Goal: Information Seeking & Learning: Find specific fact

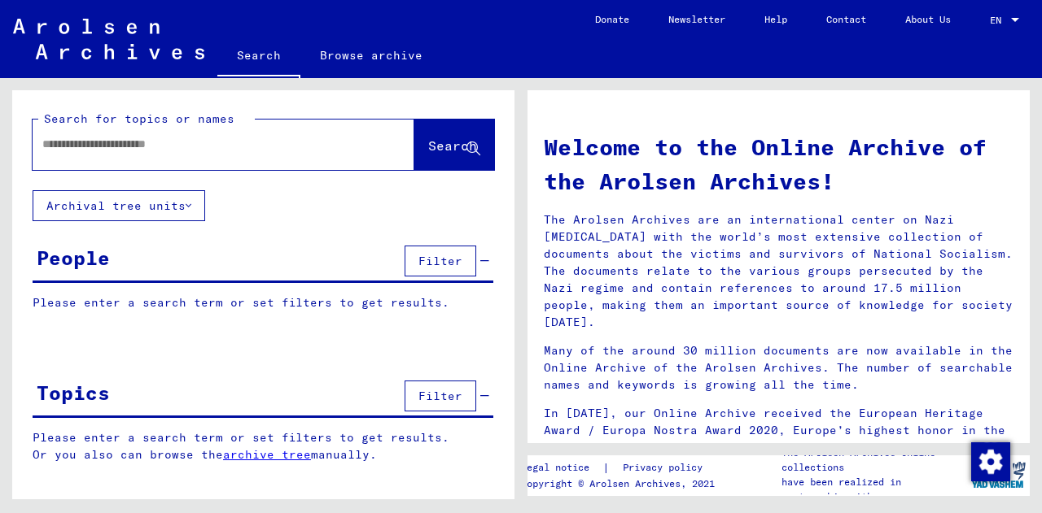
click at [141, 156] on div at bounding box center [199, 144] width 333 height 37
click at [128, 145] on input "text" at bounding box center [203, 144] width 323 height 17
type input "**********"
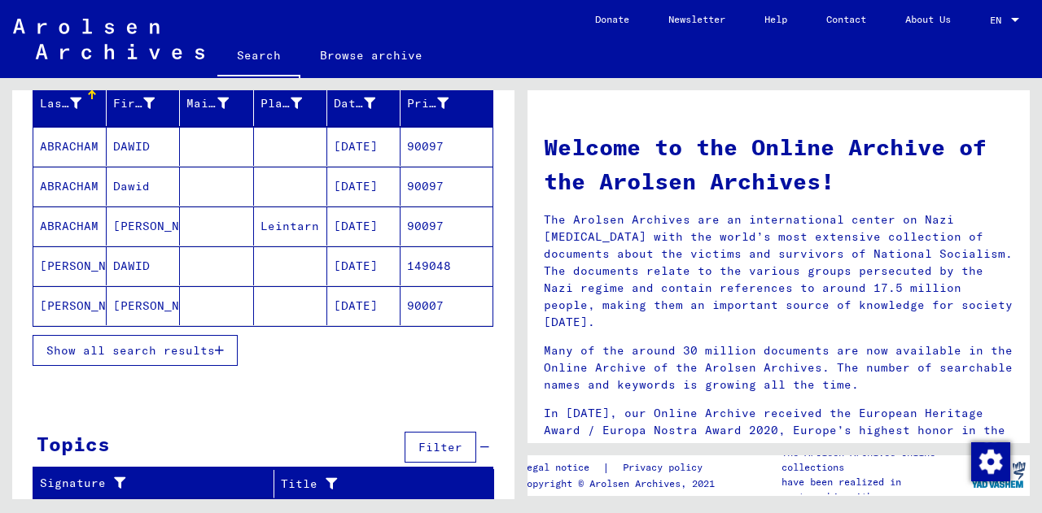
scroll to position [201, 0]
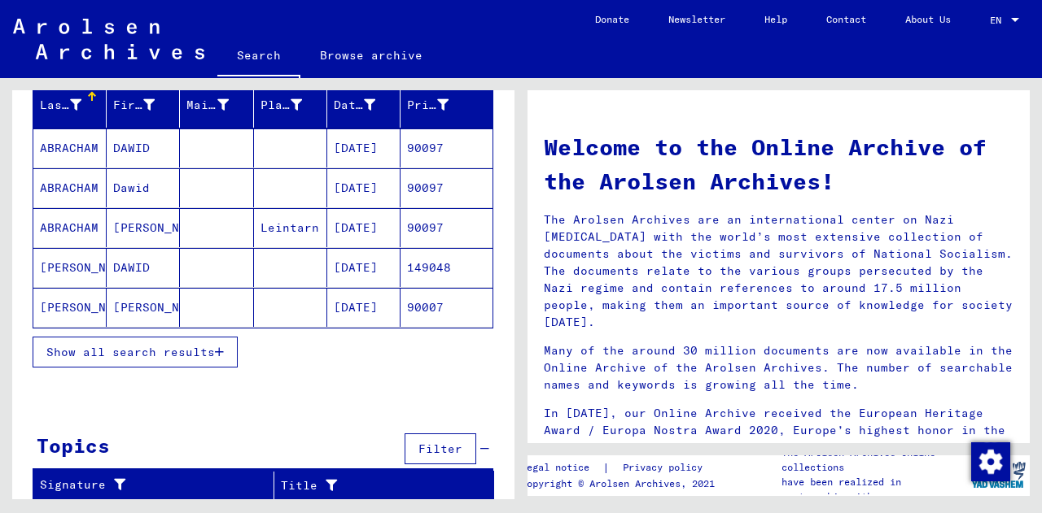
click at [145, 360] on button "Show all search results" at bounding box center [135, 352] width 205 height 31
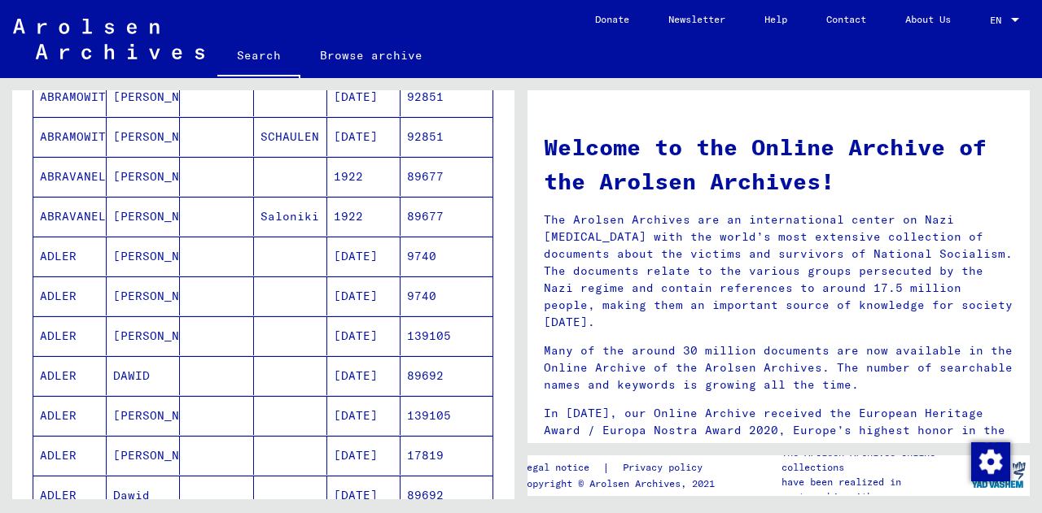
scroll to position [1033, 0]
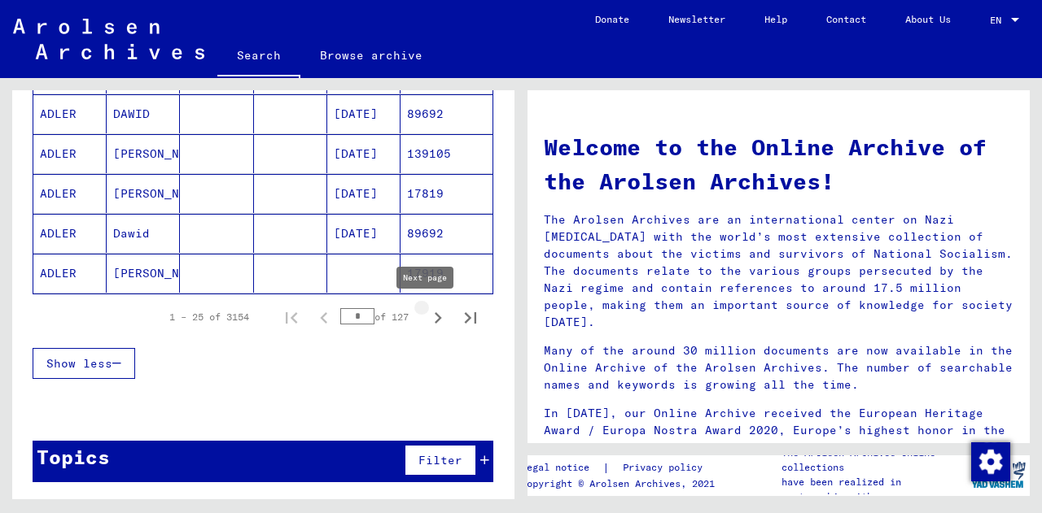
click at [435, 316] on icon "Next page" at bounding box center [438, 317] width 7 height 11
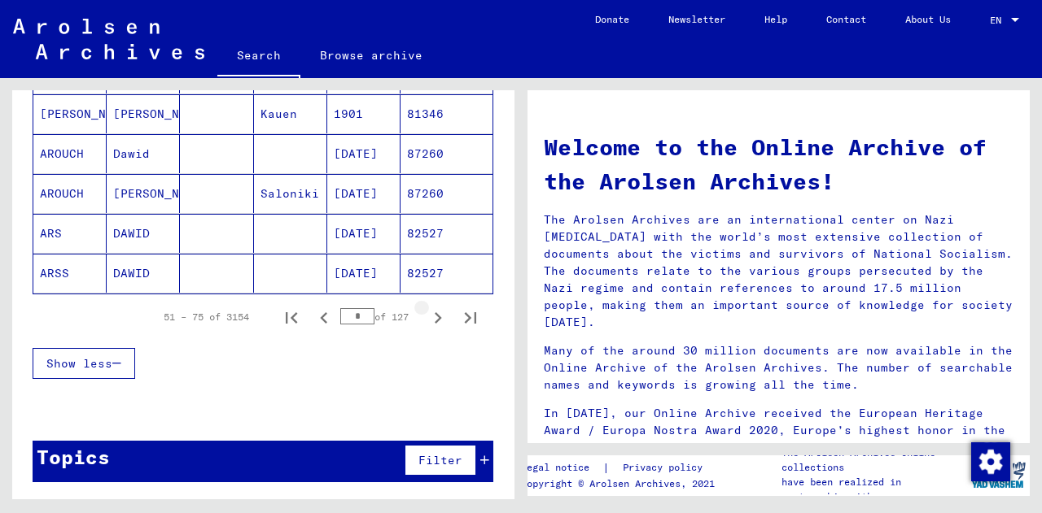
click at [435, 316] on icon "Next page" at bounding box center [438, 317] width 7 height 11
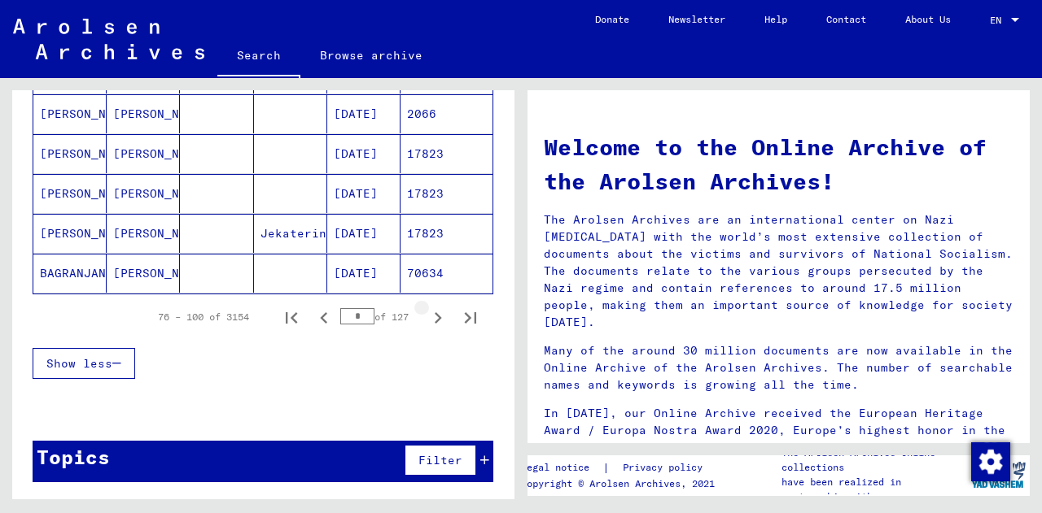
click at [435, 316] on icon "Next page" at bounding box center [438, 317] width 7 height 11
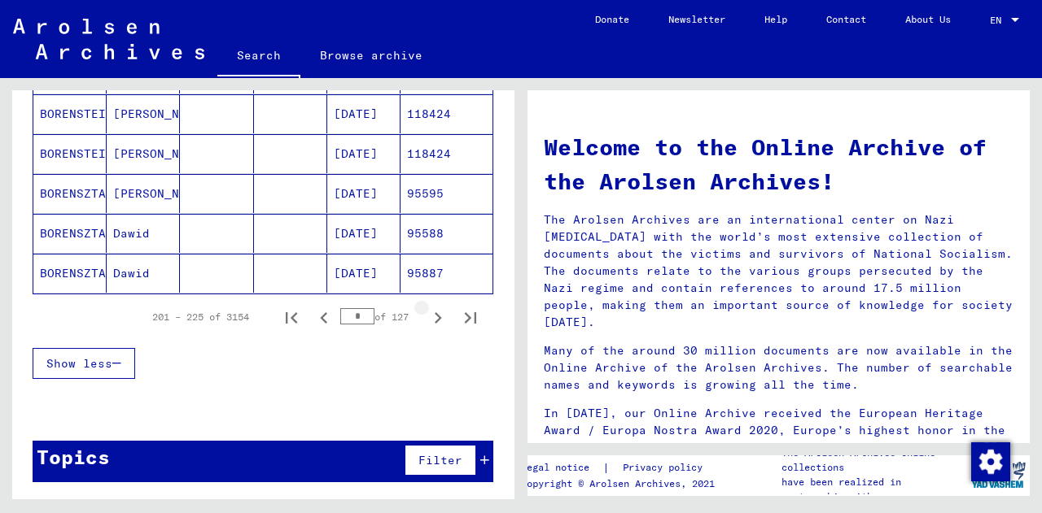
click at [435, 316] on icon "Next page" at bounding box center [438, 317] width 7 height 11
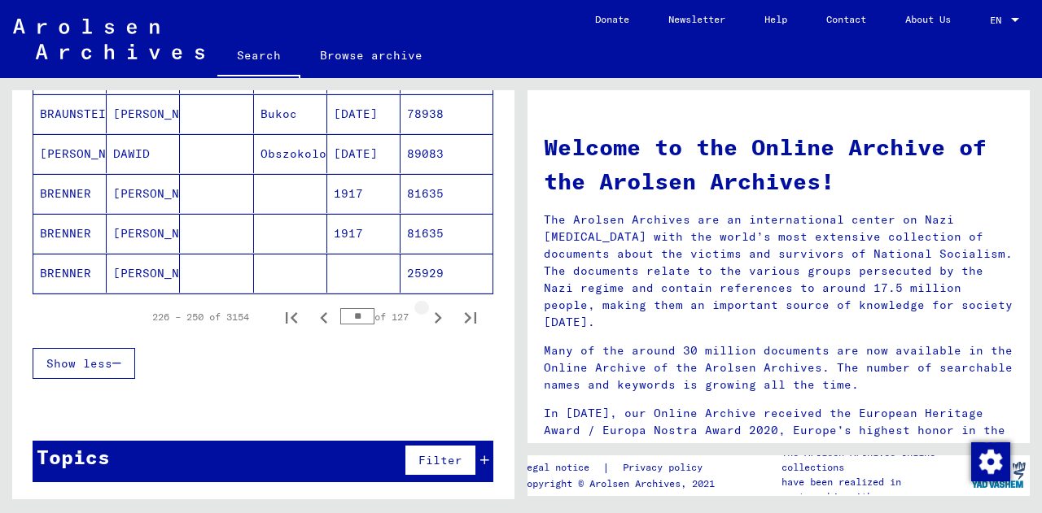
click at [435, 316] on icon "Next page" at bounding box center [438, 317] width 7 height 11
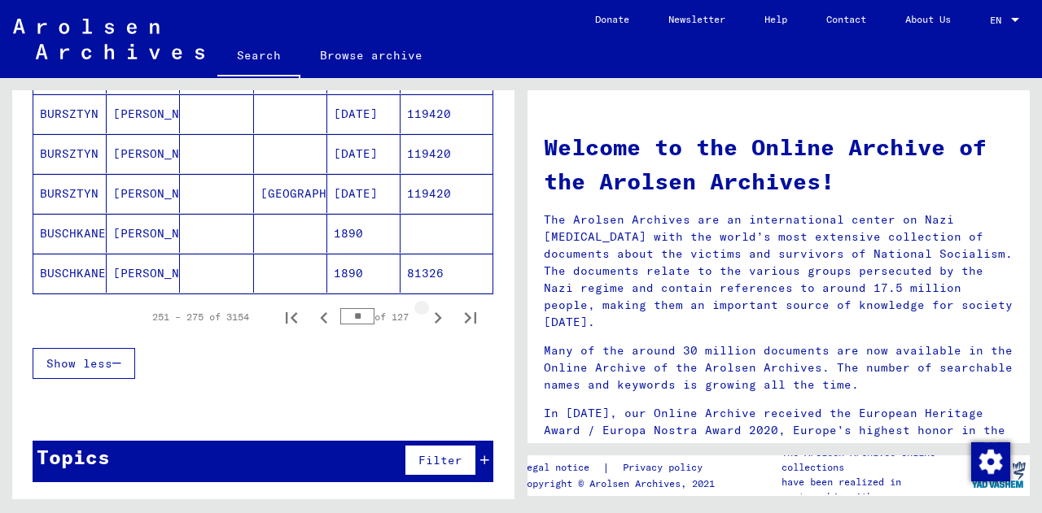
click at [435, 316] on icon "Next page" at bounding box center [438, 317] width 7 height 11
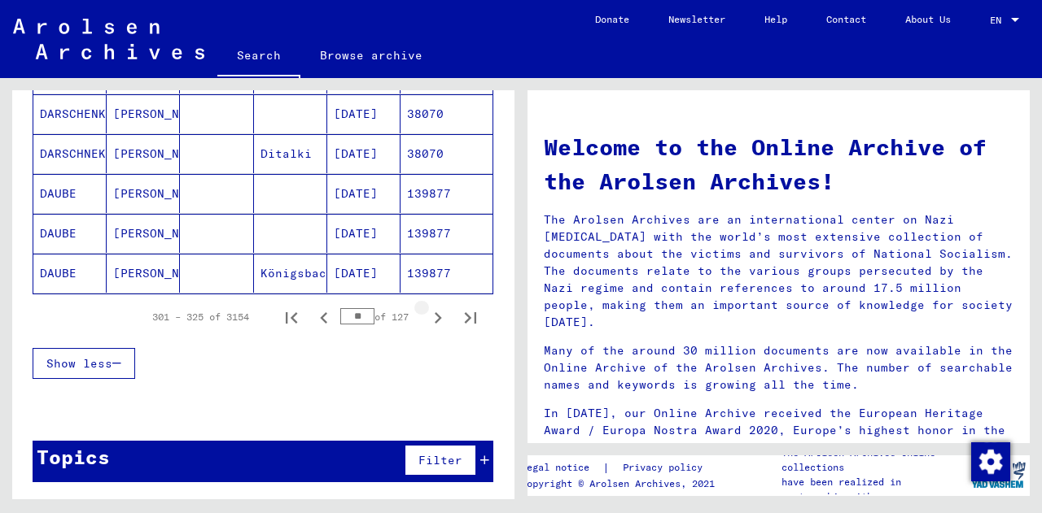
click at [435, 316] on icon "Next page" at bounding box center [438, 317] width 7 height 11
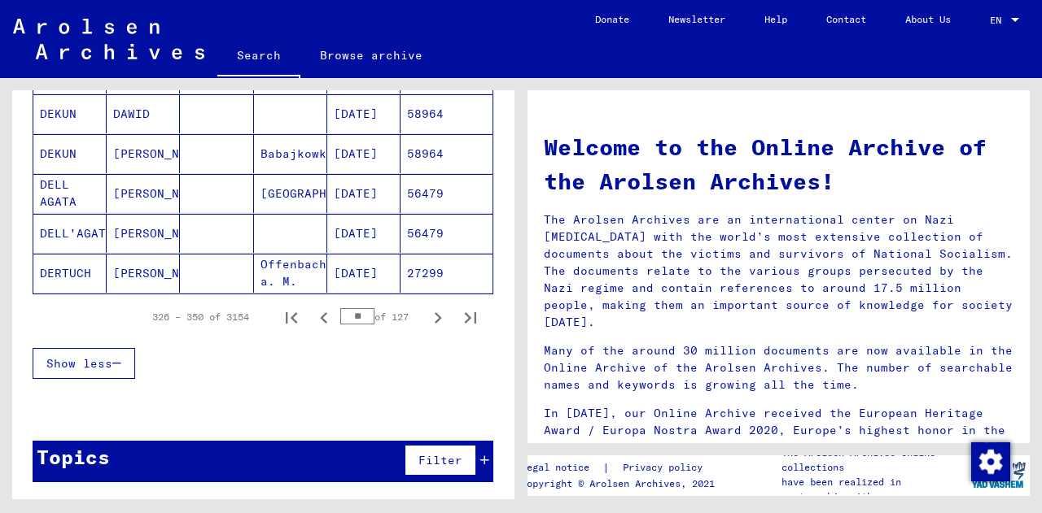
click at [435, 316] on icon "Next page" at bounding box center [438, 317] width 7 height 11
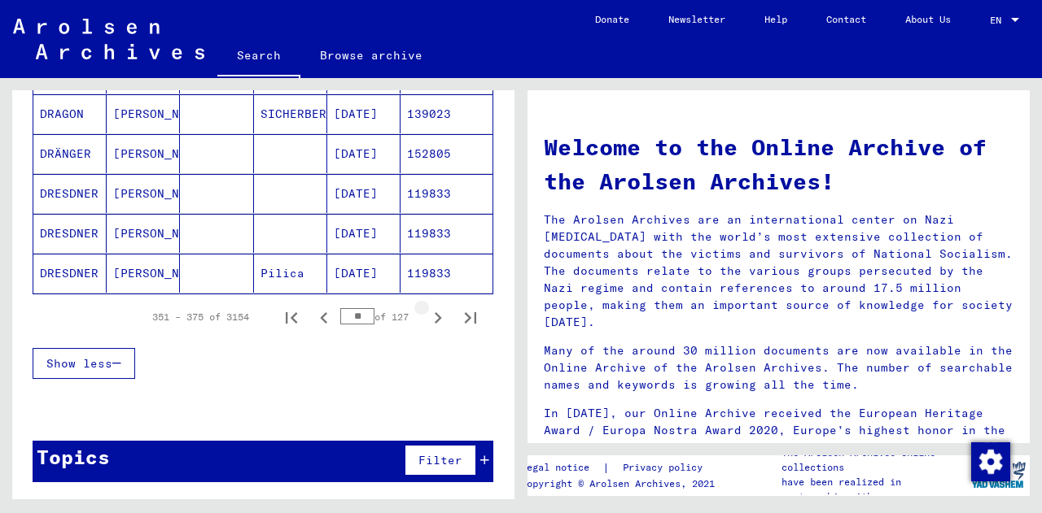
click at [435, 316] on icon "Next page" at bounding box center [438, 317] width 7 height 11
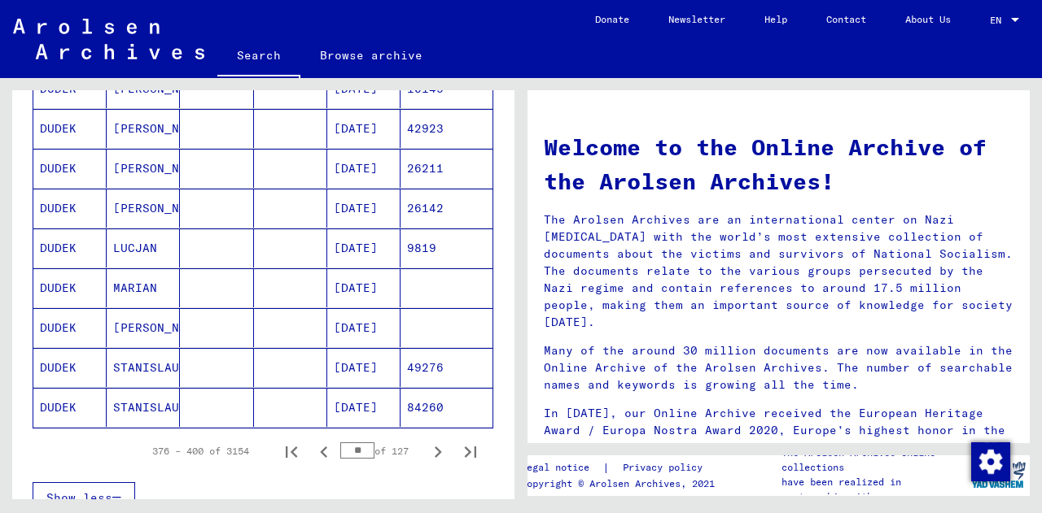
scroll to position [901, 0]
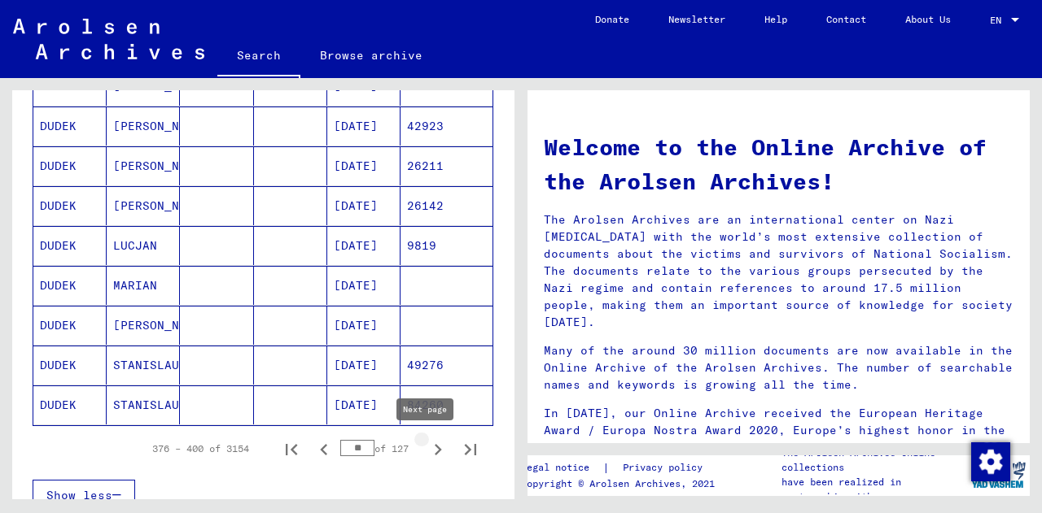
click at [426, 452] on icon "Next page" at bounding box center [437, 450] width 23 height 23
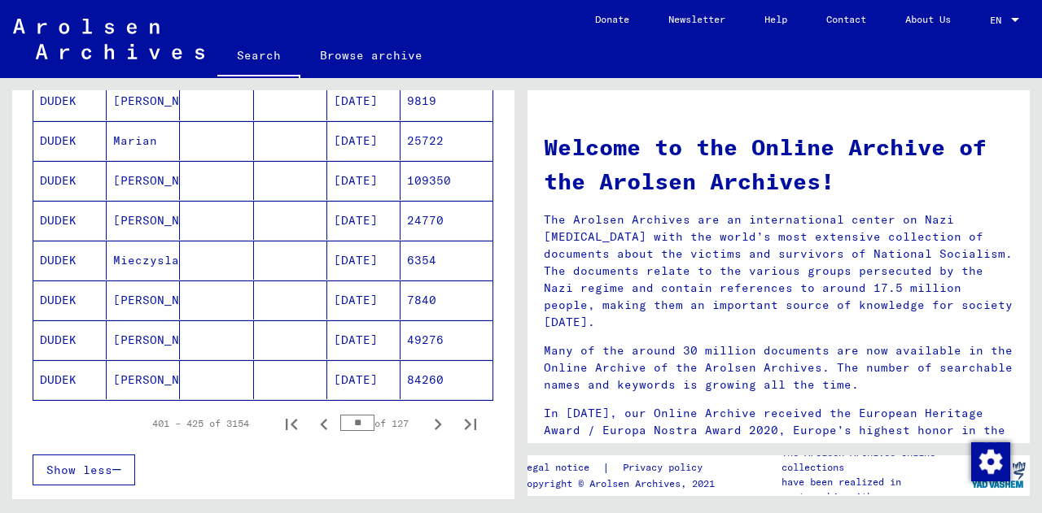
scroll to position [925, 0]
click at [426, 420] on icon "Next page" at bounding box center [437, 425] width 23 height 23
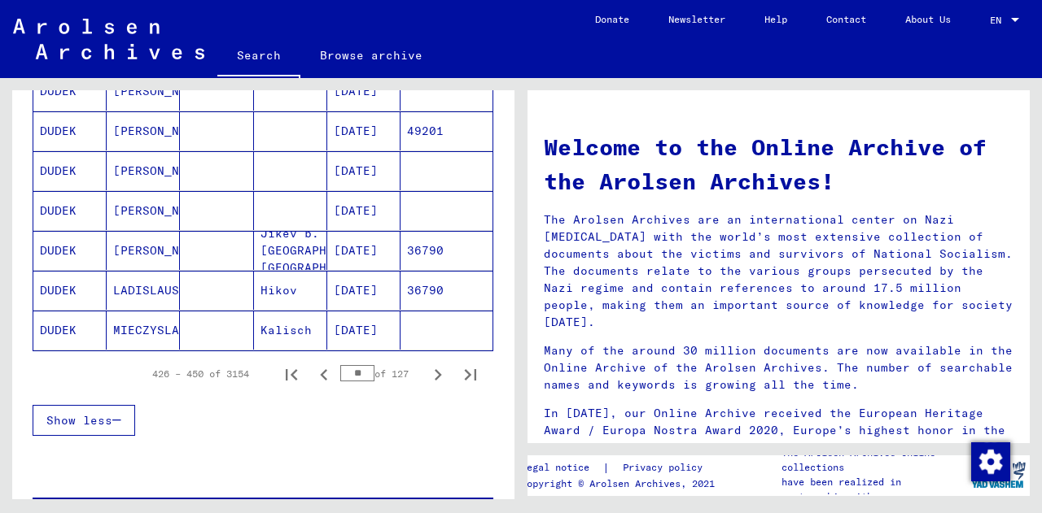
scroll to position [976, 0]
click at [426, 367] on icon "Next page" at bounding box center [437, 375] width 23 height 23
type input "**"
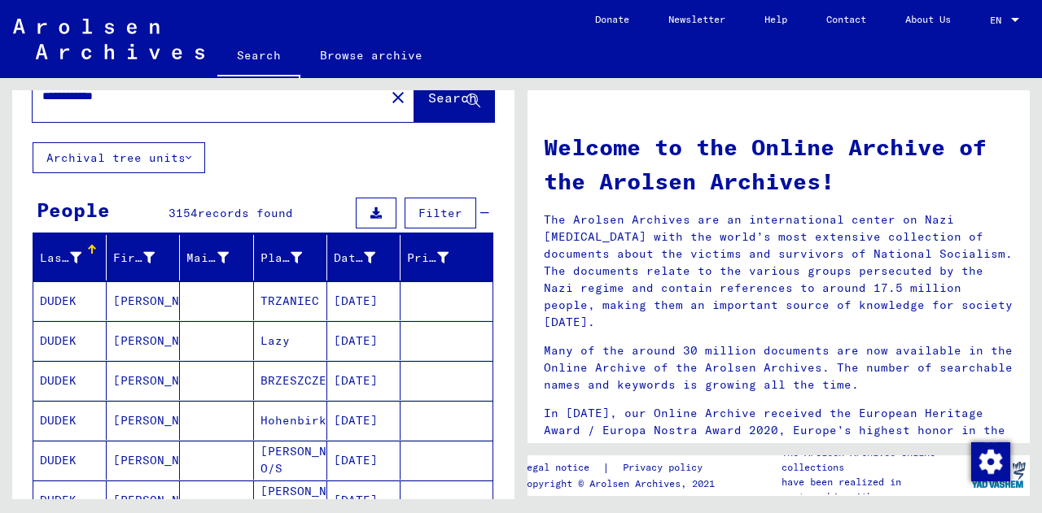
scroll to position [925, 0]
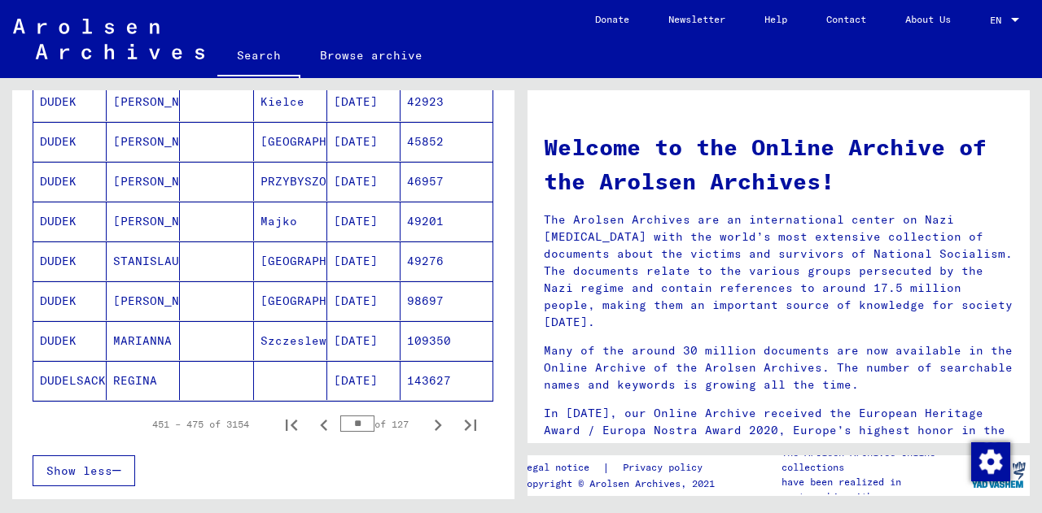
click at [140, 299] on mat-cell "[PERSON_NAME]" at bounding box center [143, 301] width 73 height 39
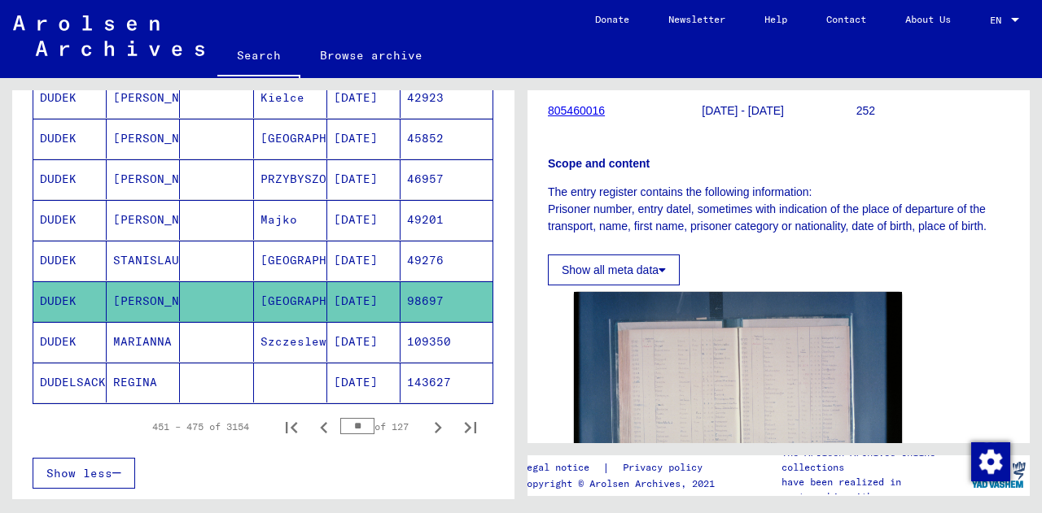
scroll to position [435, 0]
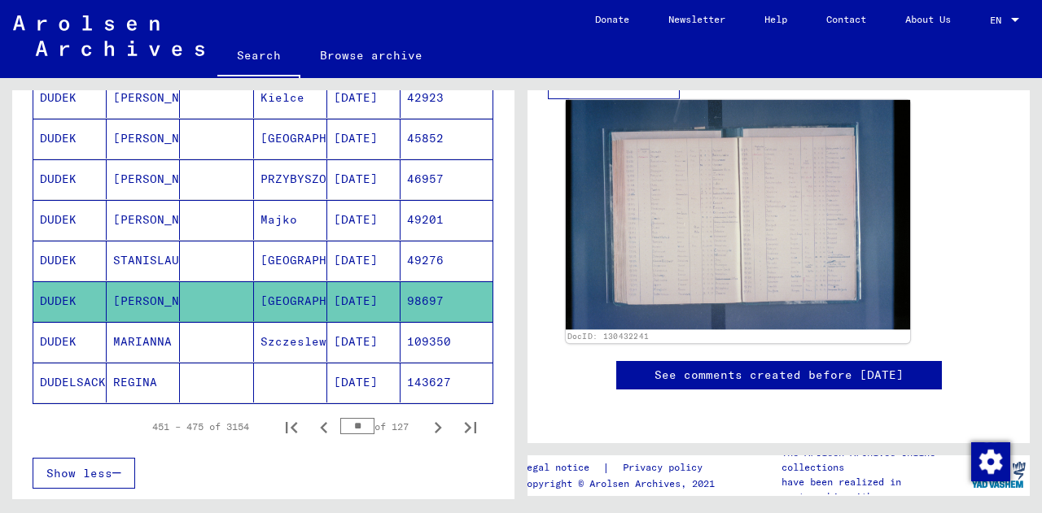
click at [719, 221] on img at bounding box center [738, 214] width 344 height 229
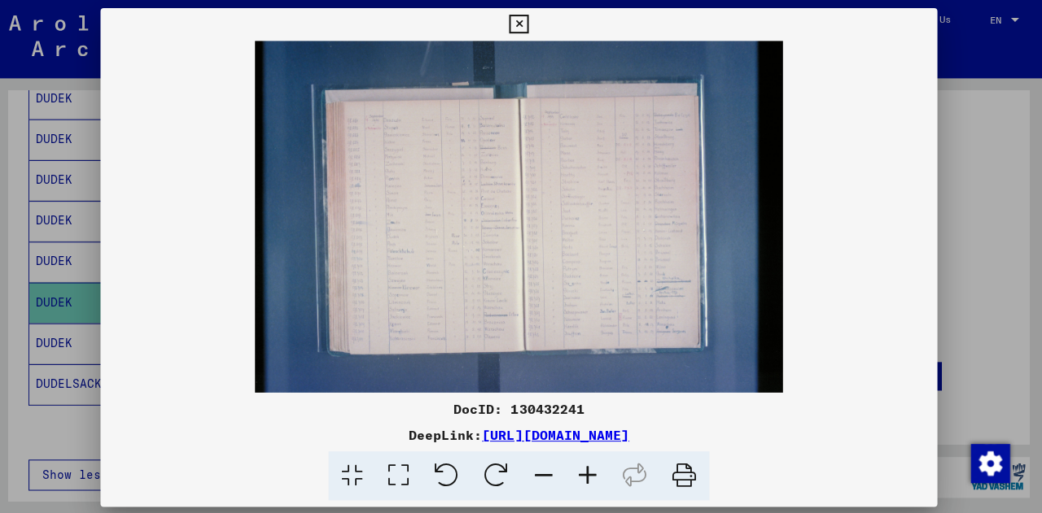
scroll to position [0, 0]
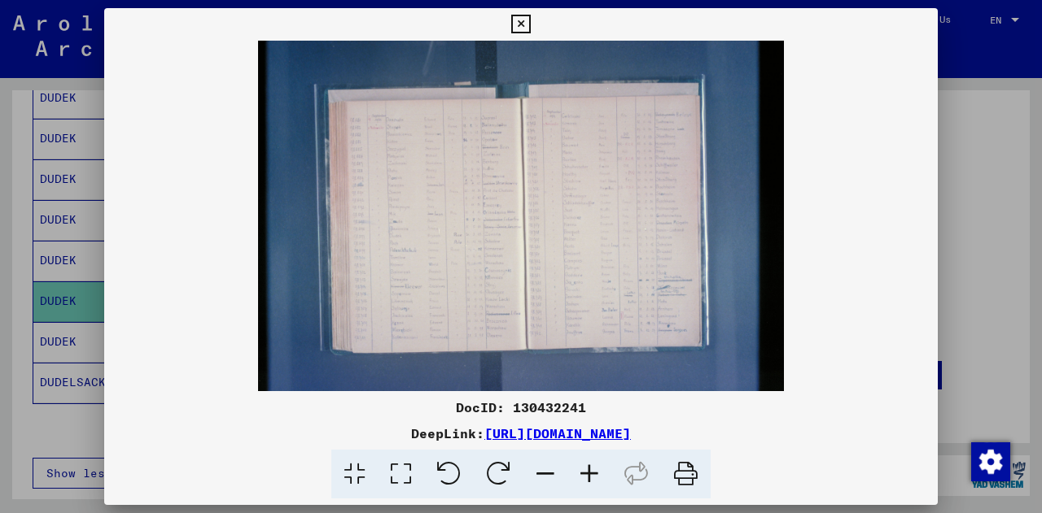
click at [523, 21] on icon at bounding box center [520, 25] width 19 height 20
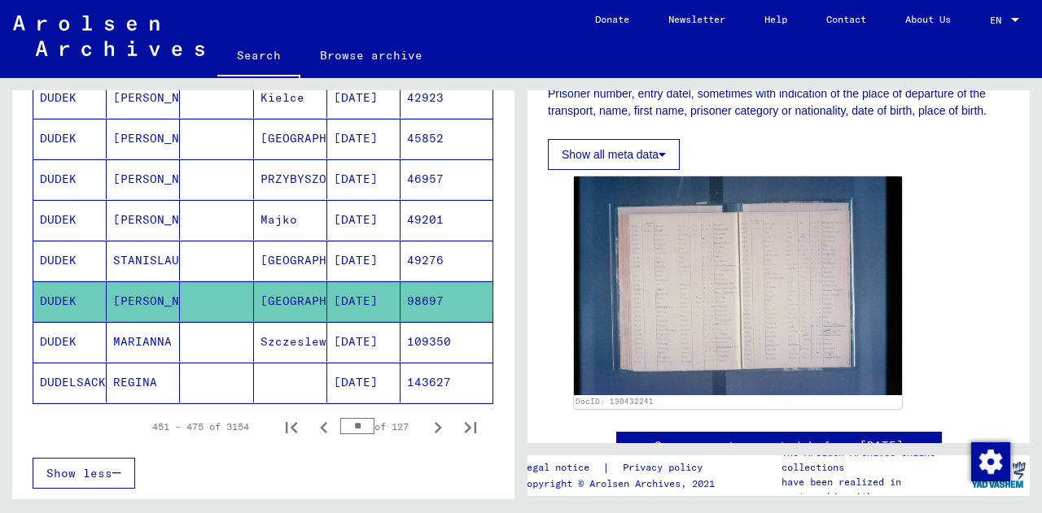
scroll to position [340, 0]
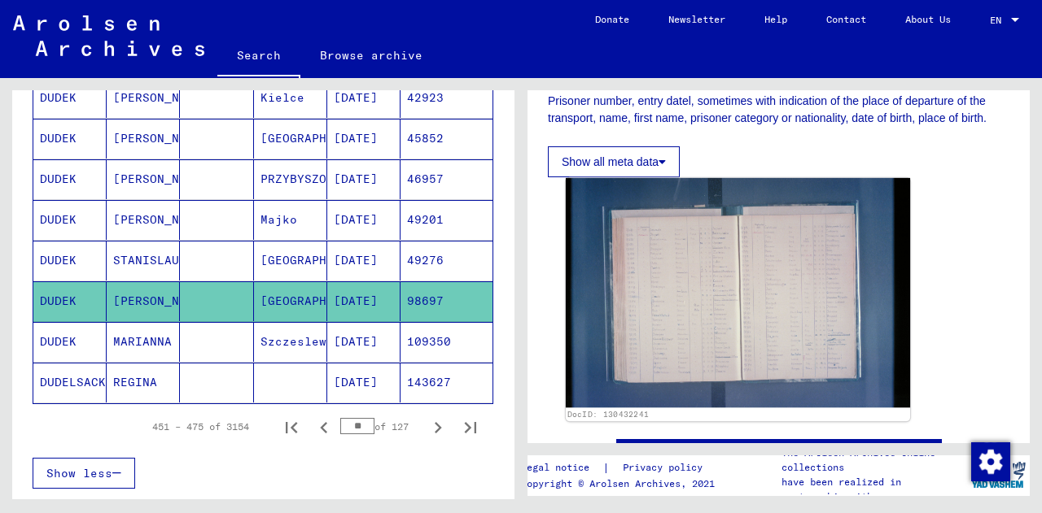
click at [729, 282] on img at bounding box center [738, 292] width 344 height 229
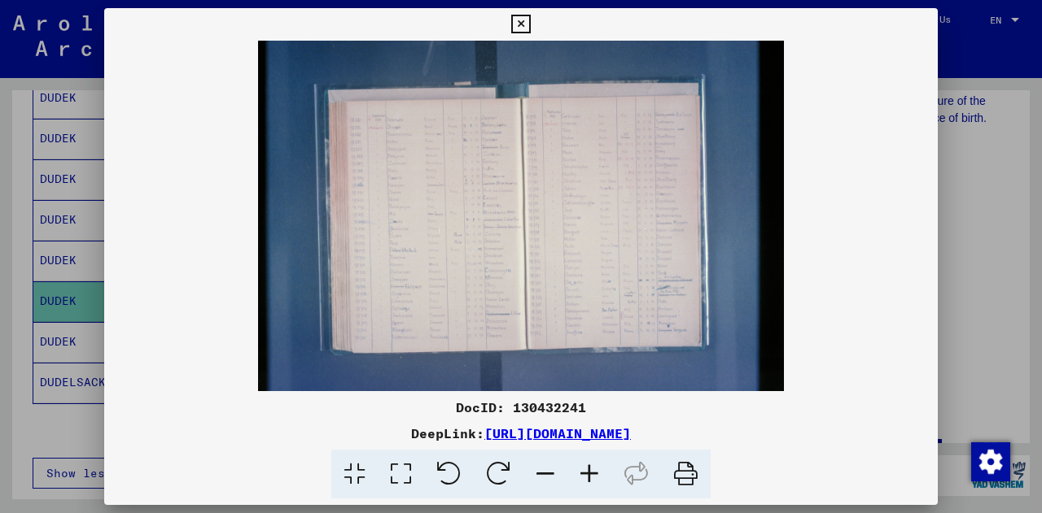
click at [484, 435] on link "[URL][DOMAIN_NAME]" at bounding box center [557, 434] width 146 height 16
click at [524, 19] on icon at bounding box center [520, 25] width 19 height 20
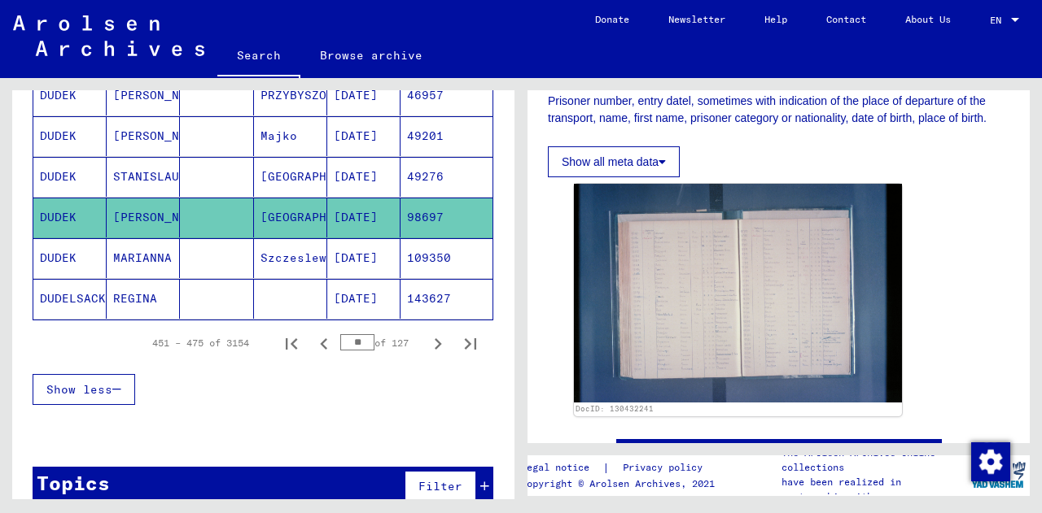
scroll to position [1026, 0]
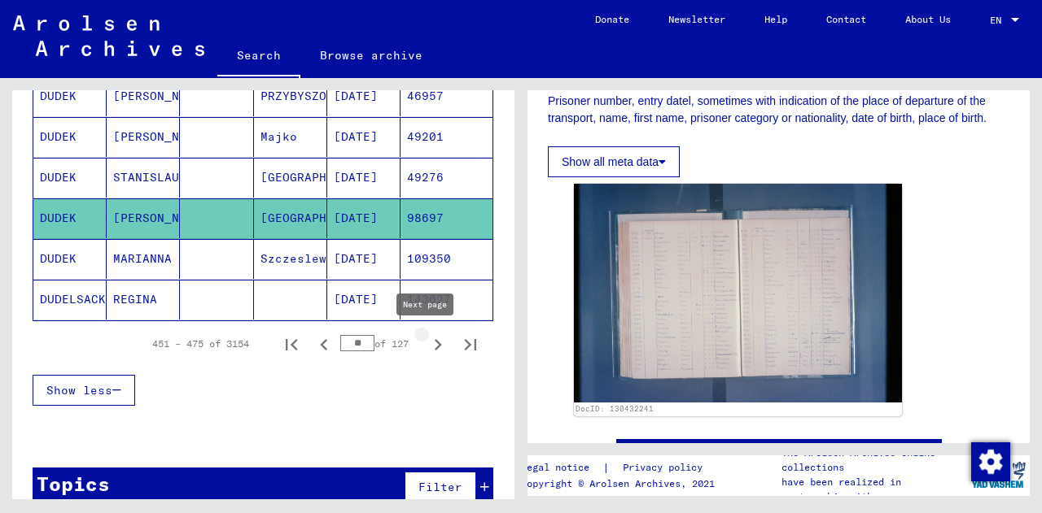
click at [435, 340] on icon "Next page" at bounding box center [438, 344] width 7 height 11
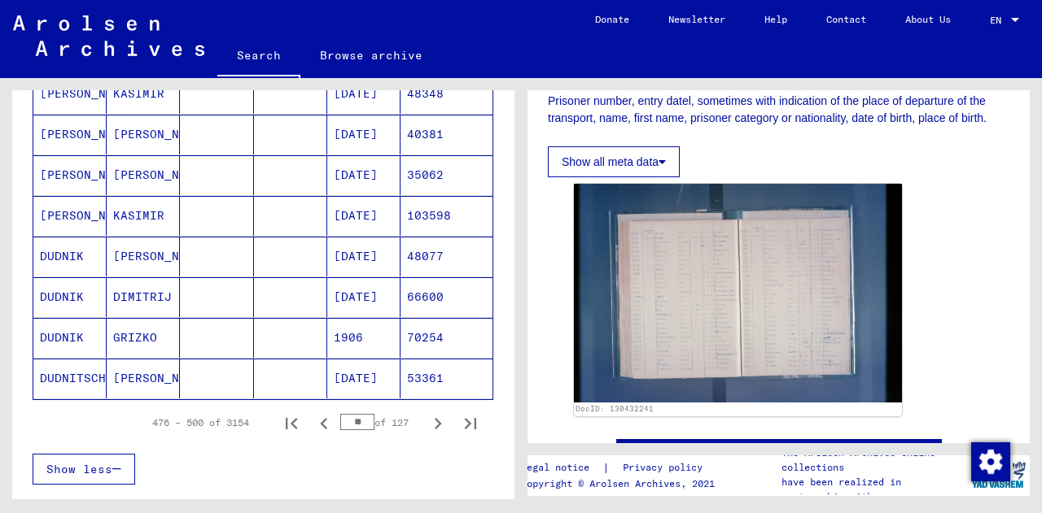
scroll to position [948, 0]
click at [426, 423] on icon "Next page" at bounding box center [437, 423] width 23 height 23
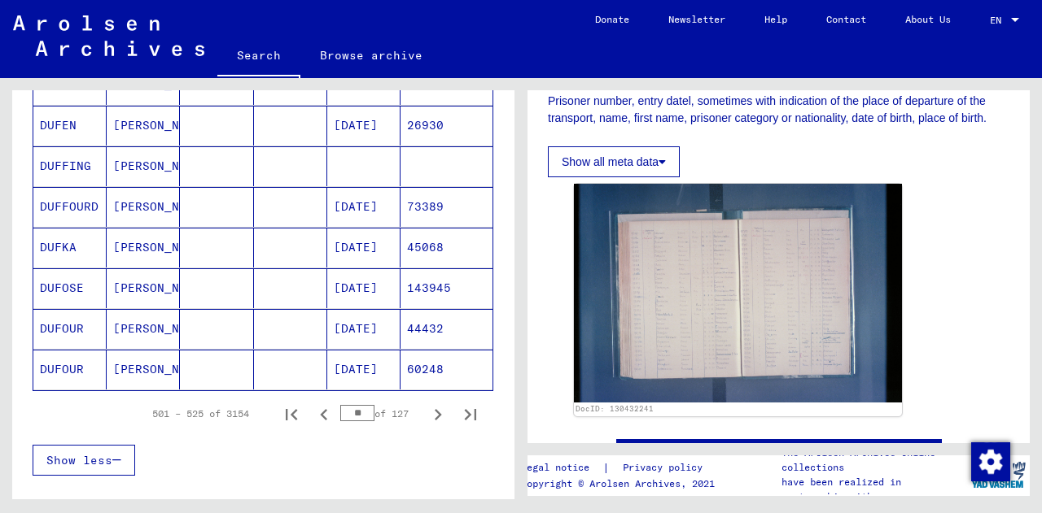
scroll to position [1053, 0]
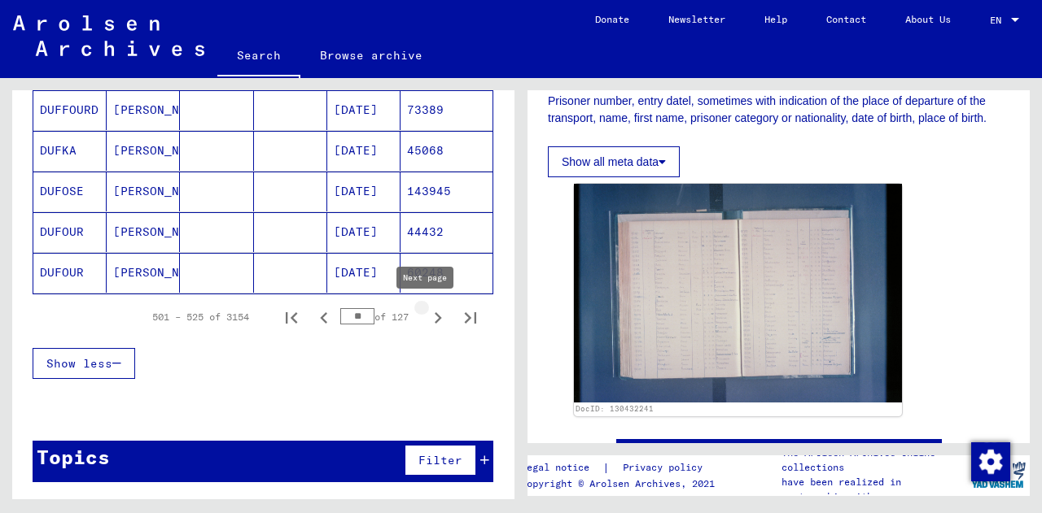
click at [430, 318] on icon "Next page" at bounding box center [437, 318] width 23 height 23
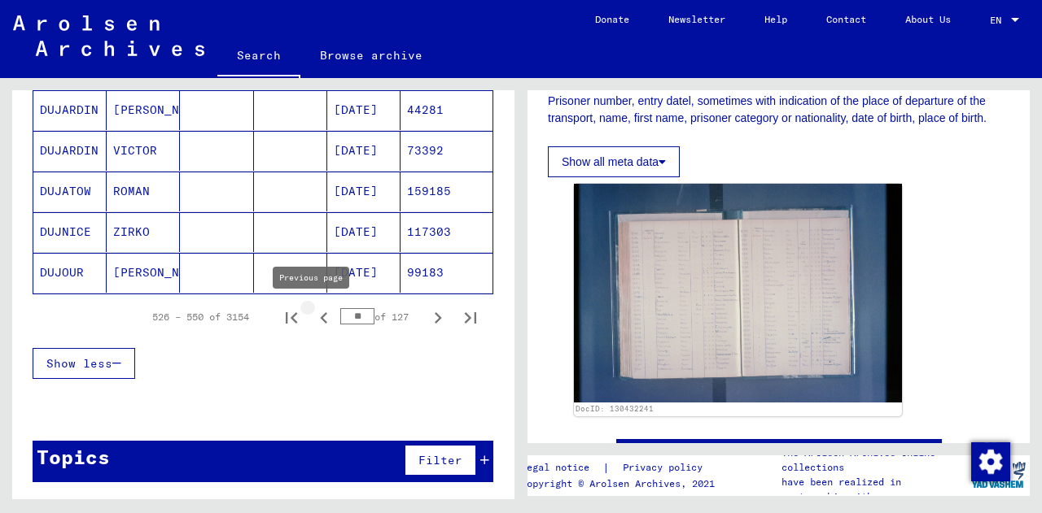
click at [317, 320] on icon "Previous page" at bounding box center [323, 318] width 23 height 23
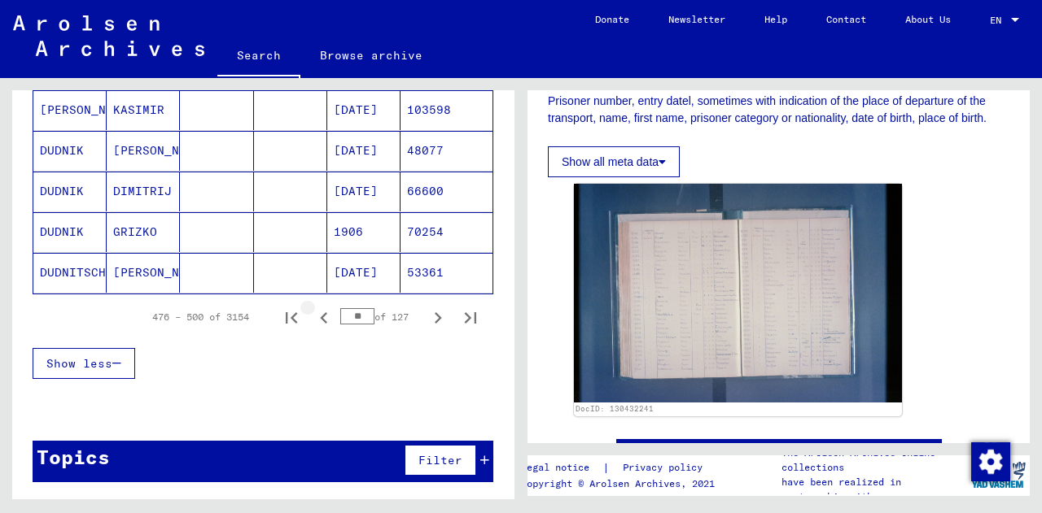
click at [317, 320] on icon "Previous page" at bounding box center [323, 318] width 23 height 23
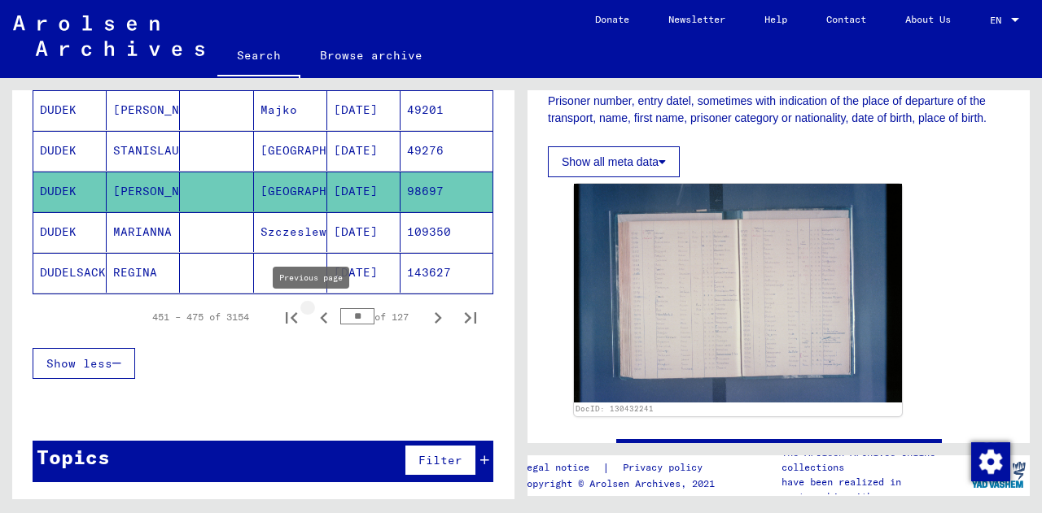
click at [312, 321] on icon "Previous page" at bounding box center [323, 318] width 23 height 23
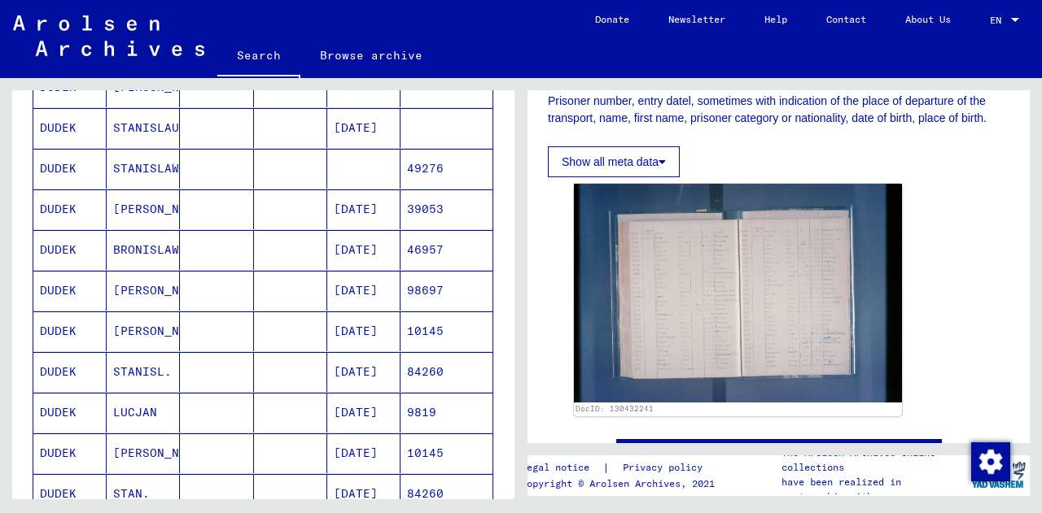
scroll to position [465, 0]
click at [141, 284] on mat-cell "[PERSON_NAME]" at bounding box center [143, 291] width 73 height 40
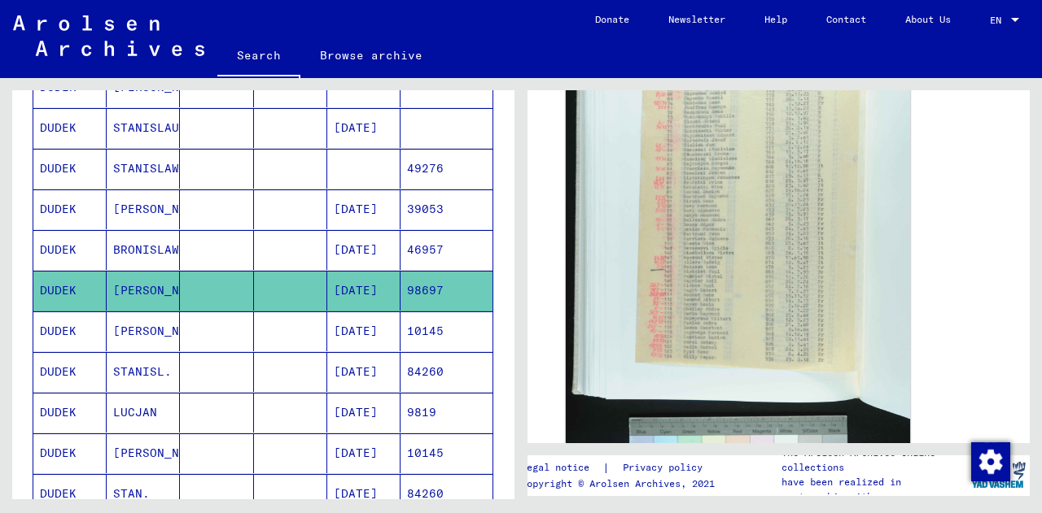
click at [739, 221] on img at bounding box center [738, 248] width 344 height 518
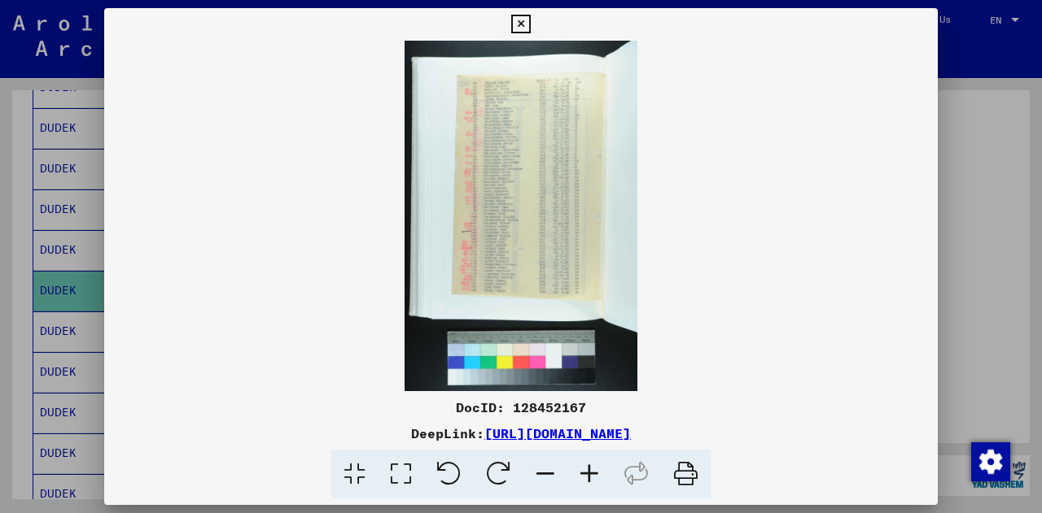
scroll to position [439, 0]
click at [954, 172] on div at bounding box center [521, 256] width 1042 height 513
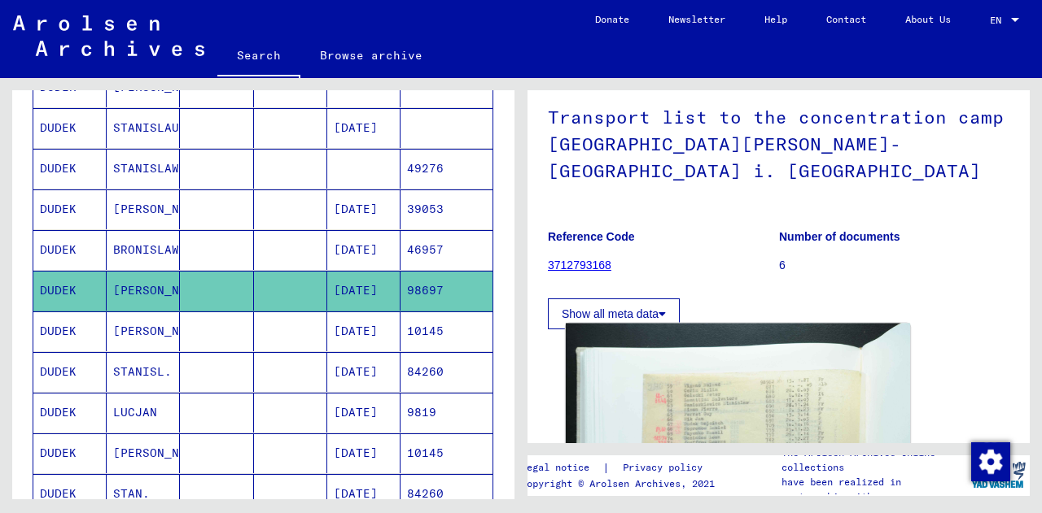
scroll to position [0, 0]
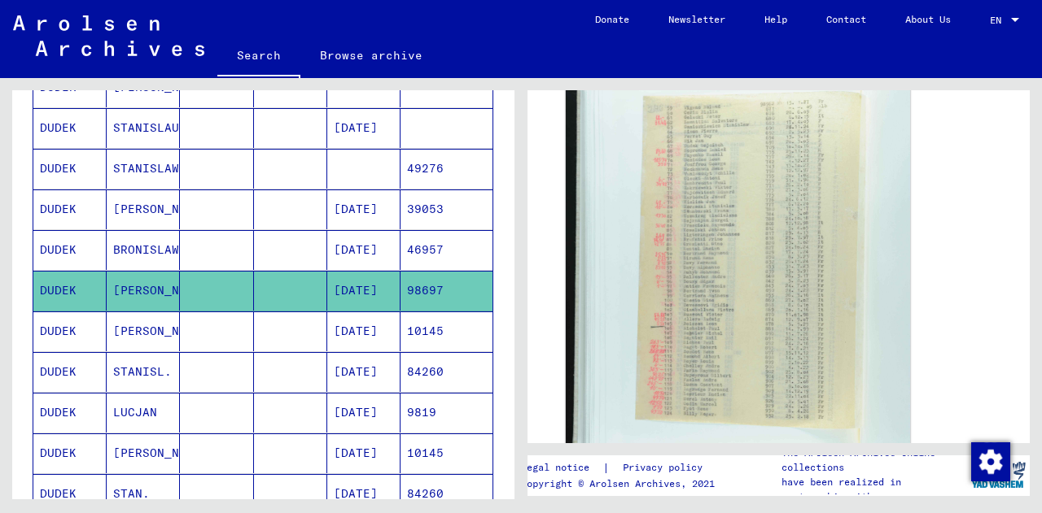
click at [799, 343] on img at bounding box center [738, 305] width 344 height 518
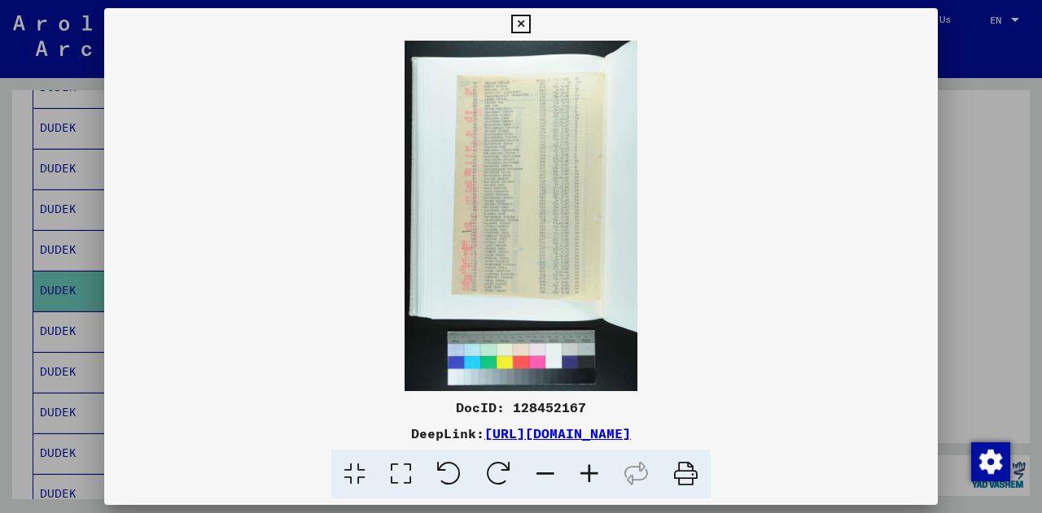
scroll to position [382, 0]
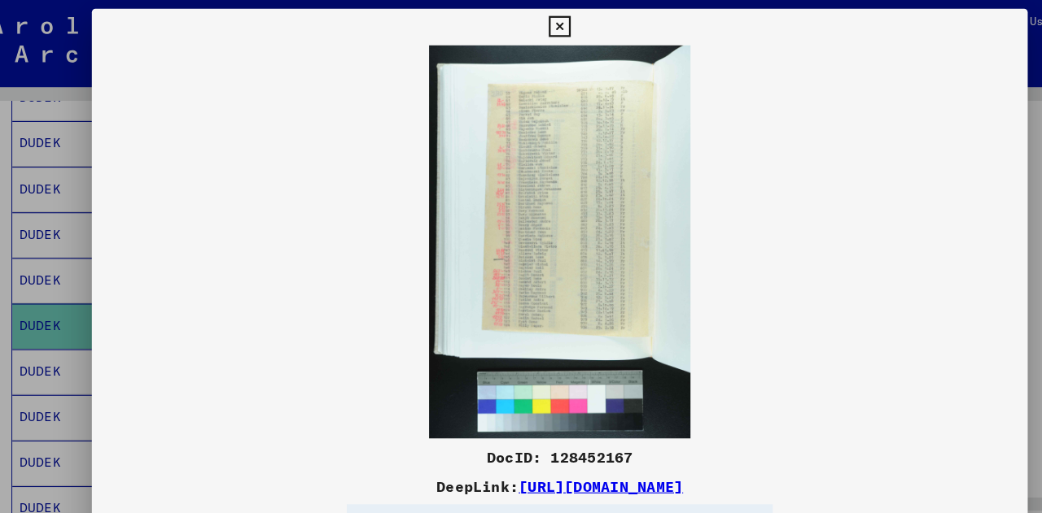
click at [515, 20] on icon at bounding box center [520, 25] width 19 height 20
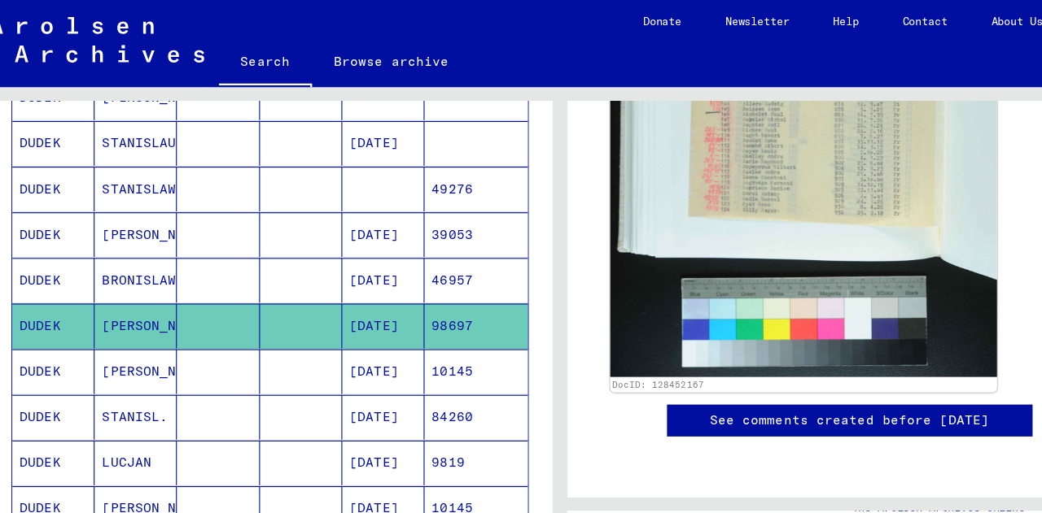
click at [715, 142] on img at bounding box center [738, 78] width 344 height 518
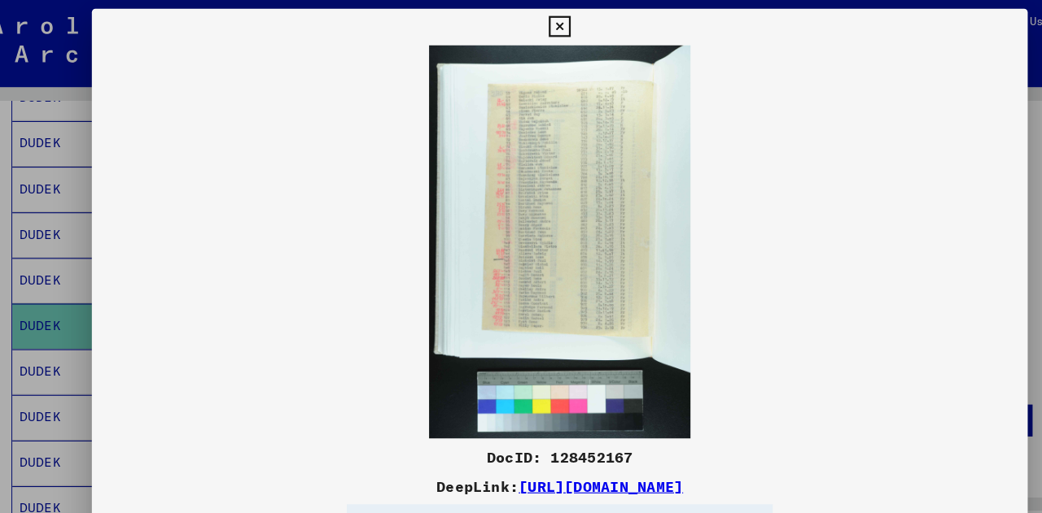
click at [496, 439] on link "[URL][DOMAIN_NAME]" at bounding box center [557, 434] width 146 height 16
click at [522, 21] on icon at bounding box center [520, 25] width 19 height 20
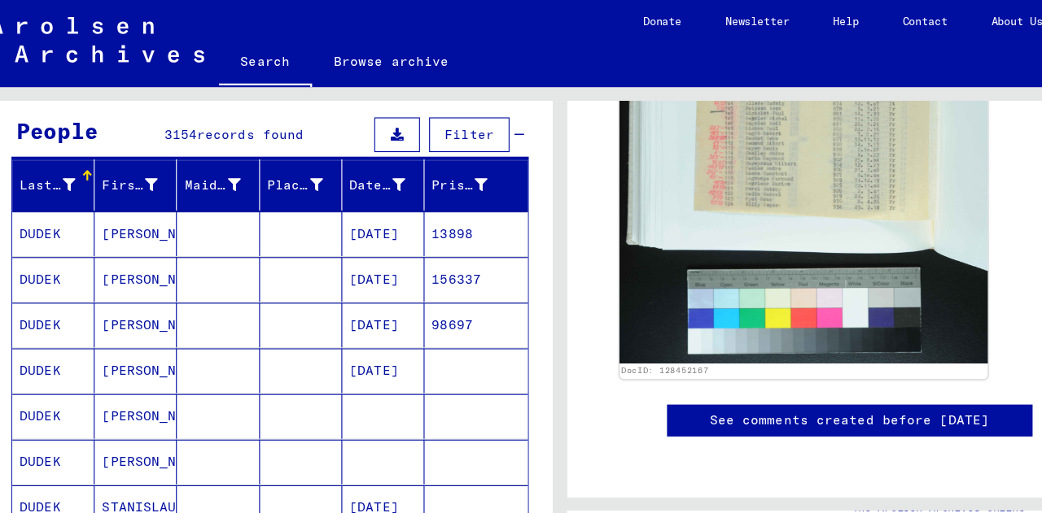
scroll to position [139, 0]
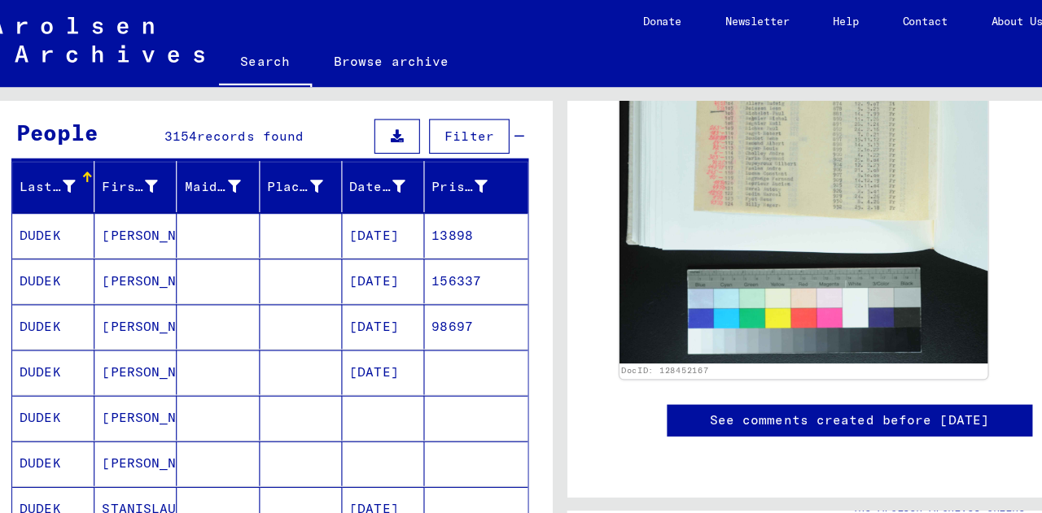
click at [137, 286] on mat-cell "[PERSON_NAME]" at bounding box center [143, 292] width 73 height 40
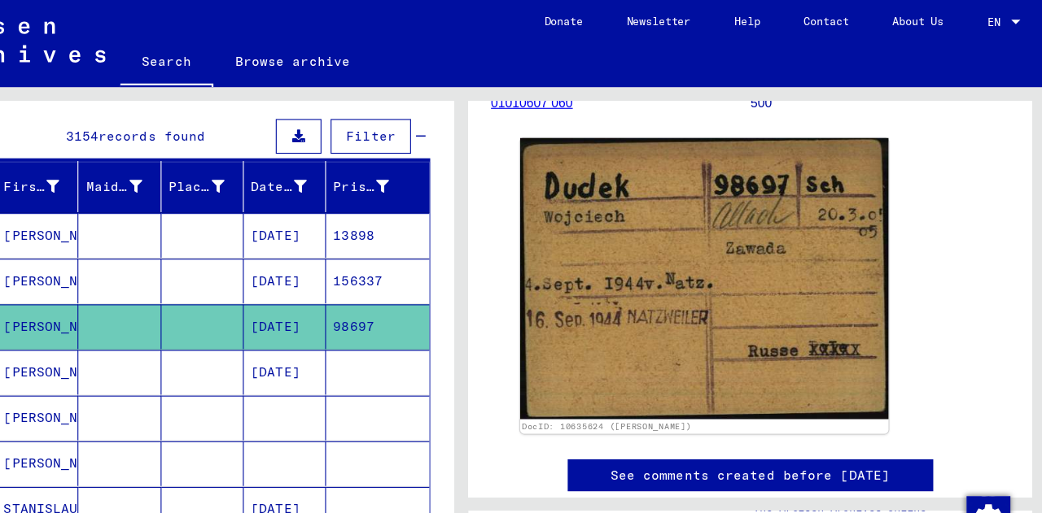
scroll to position [224, 0]
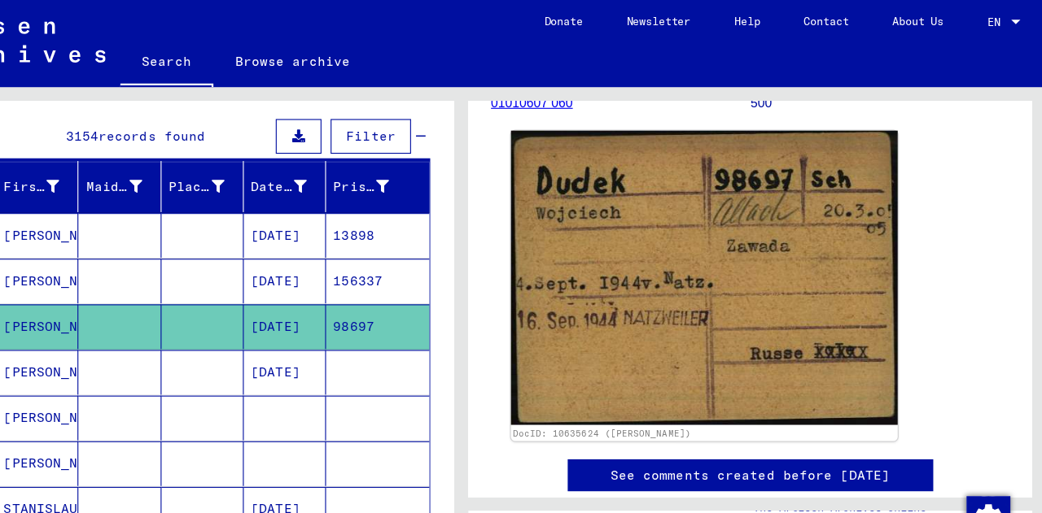
click at [684, 247] on img at bounding box center [738, 248] width 344 height 263
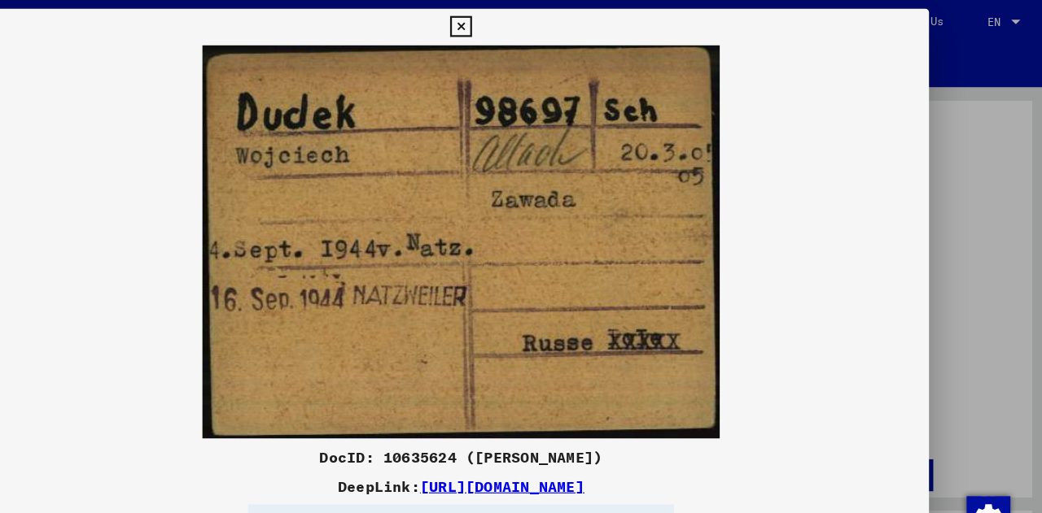
click at [553, 435] on link "[URL][DOMAIN_NAME]" at bounding box center [557, 434] width 146 height 16
click at [526, 28] on icon at bounding box center [520, 25] width 19 height 20
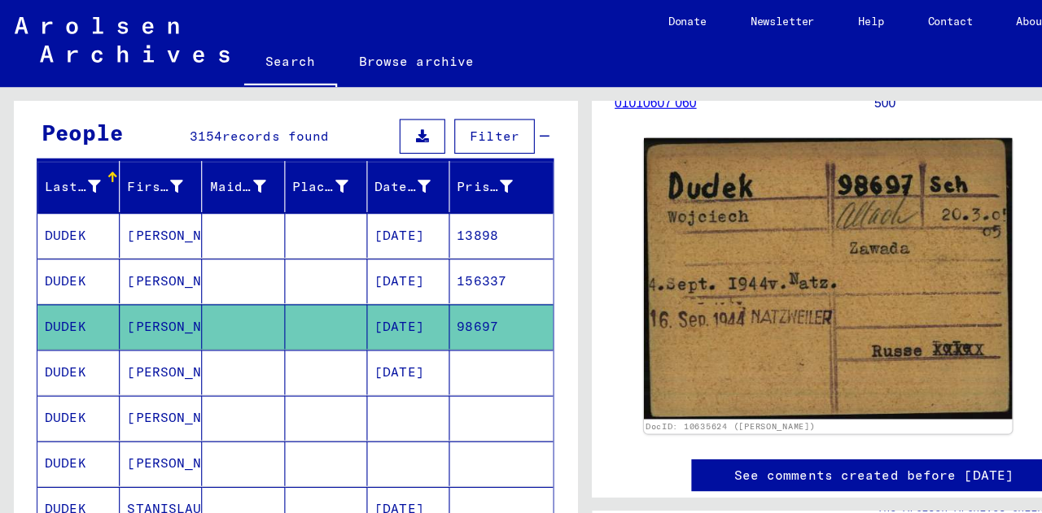
click at [146, 251] on mat-cell "[PERSON_NAME]" at bounding box center [143, 251] width 73 height 40
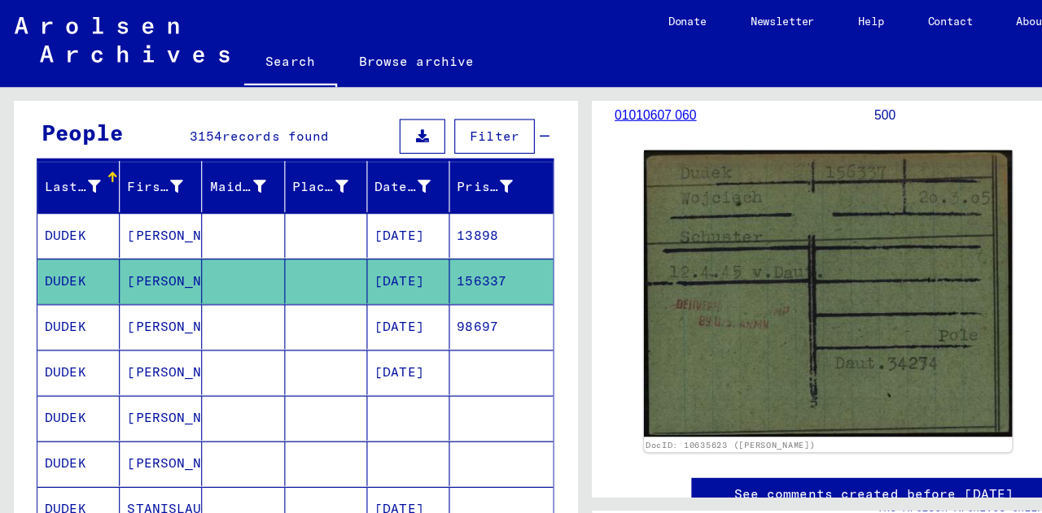
scroll to position [212, 0]
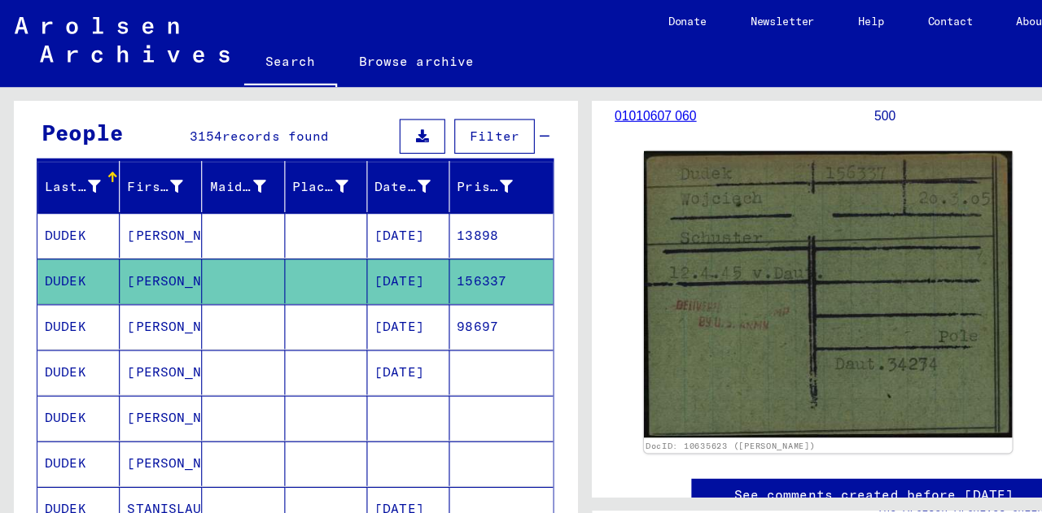
click at [771, 278] on img at bounding box center [738, 263] width 328 height 256
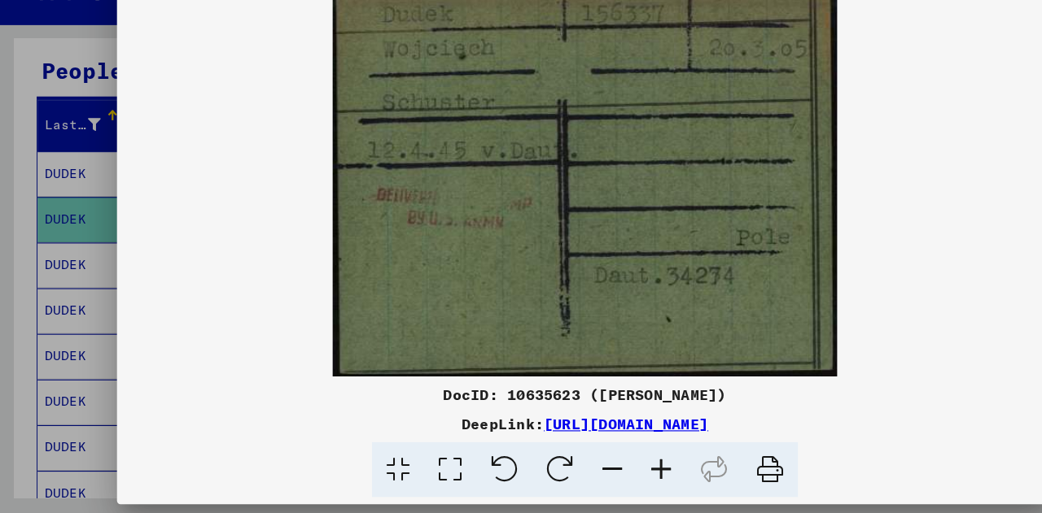
click at [492, 439] on link "[URL][DOMAIN_NAME]" at bounding box center [557, 434] width 146 height 16
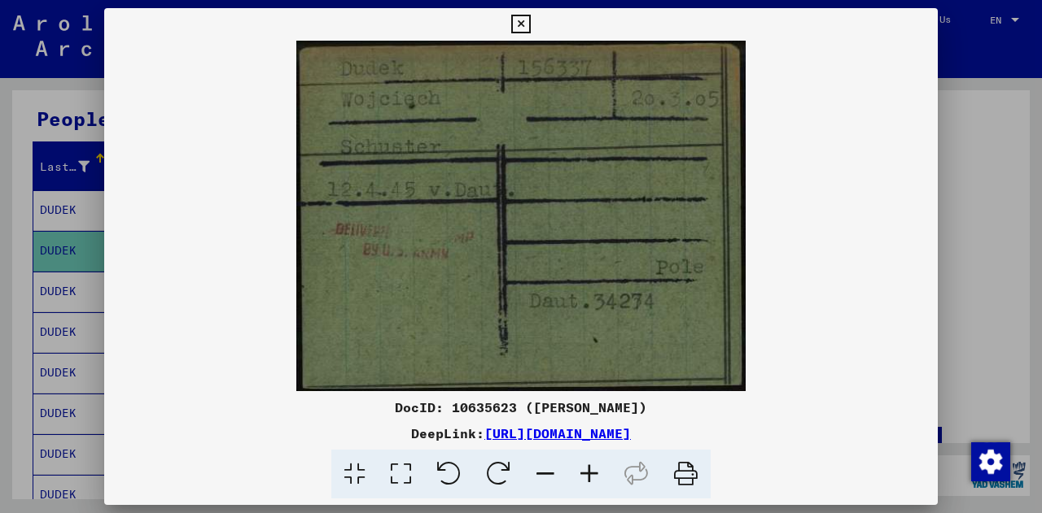
click at [527, 26] on icon at bounding box center [520, 25] width 19 height 20
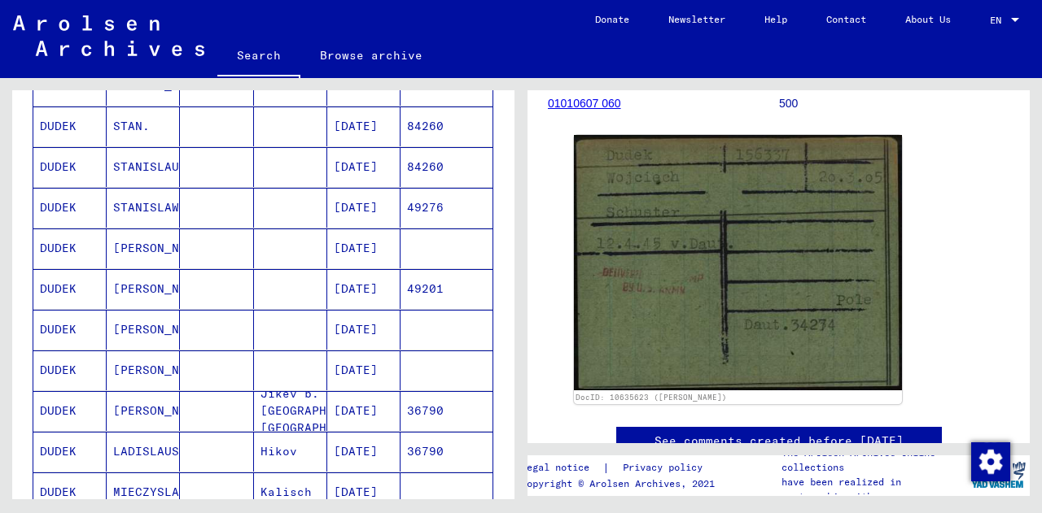
scroll to position [1053, 0]
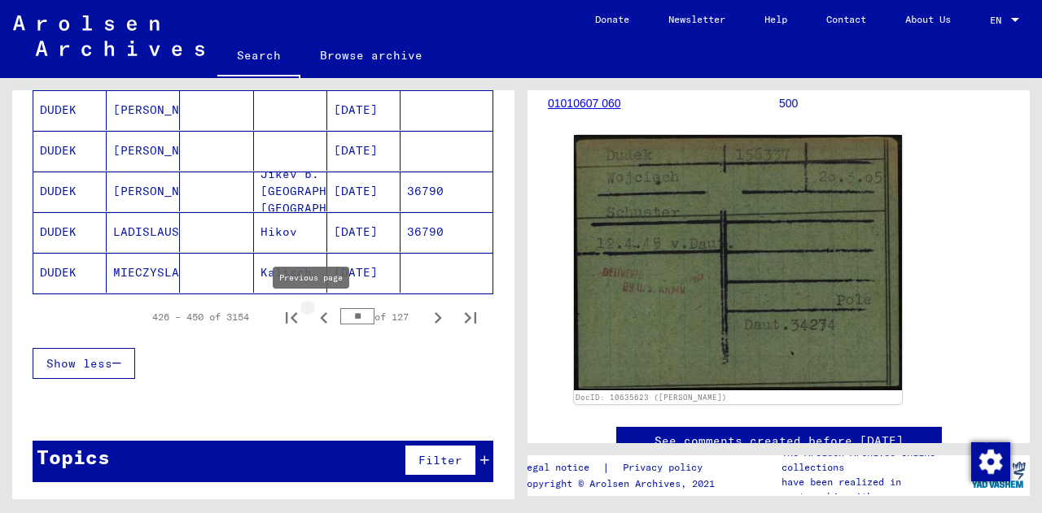
click at [314, 312] on icon "Previous page" at bounding box center [323, 318] width 23 height 23
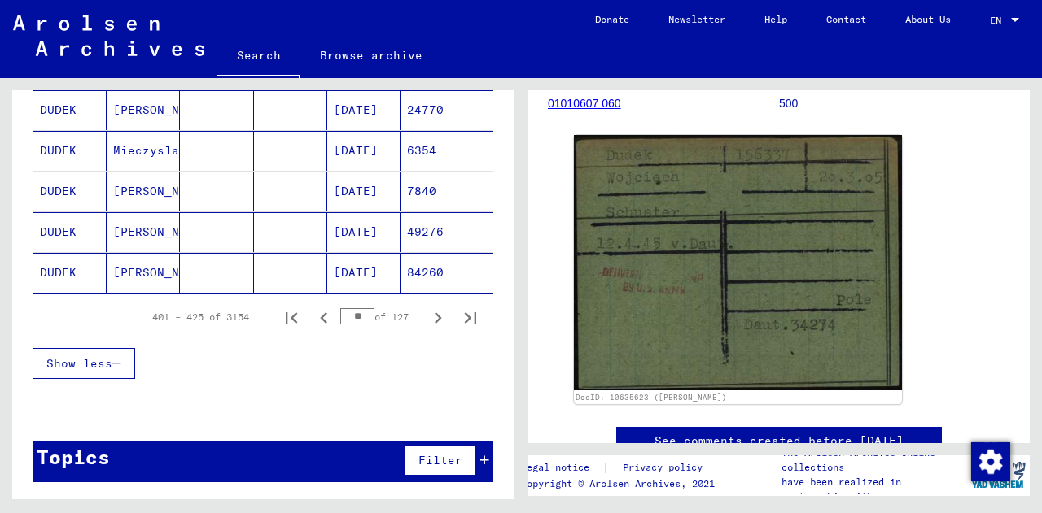
scroll to position [967, 0]
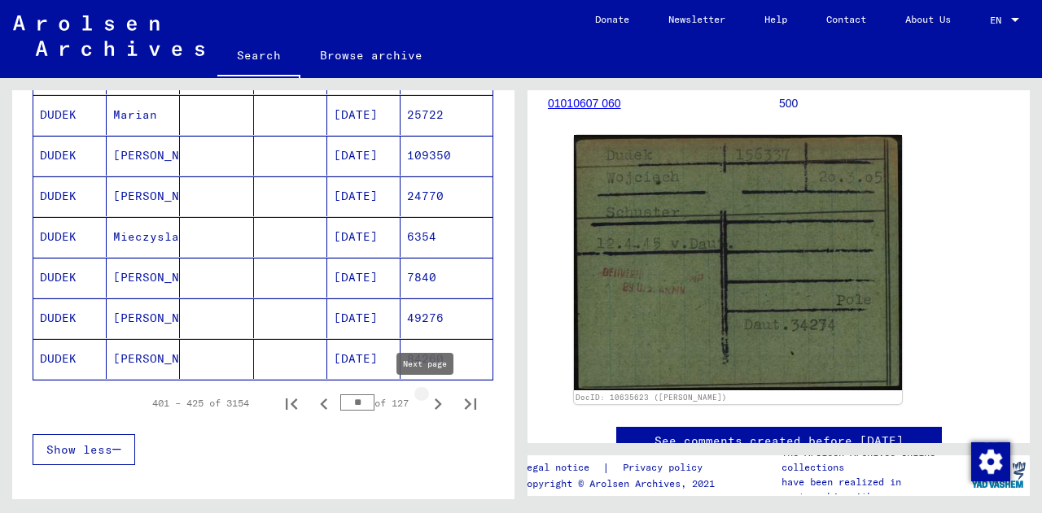
click at [426, 404] on icon "Next page" at bounding box center [437, 404] width 23 height 23
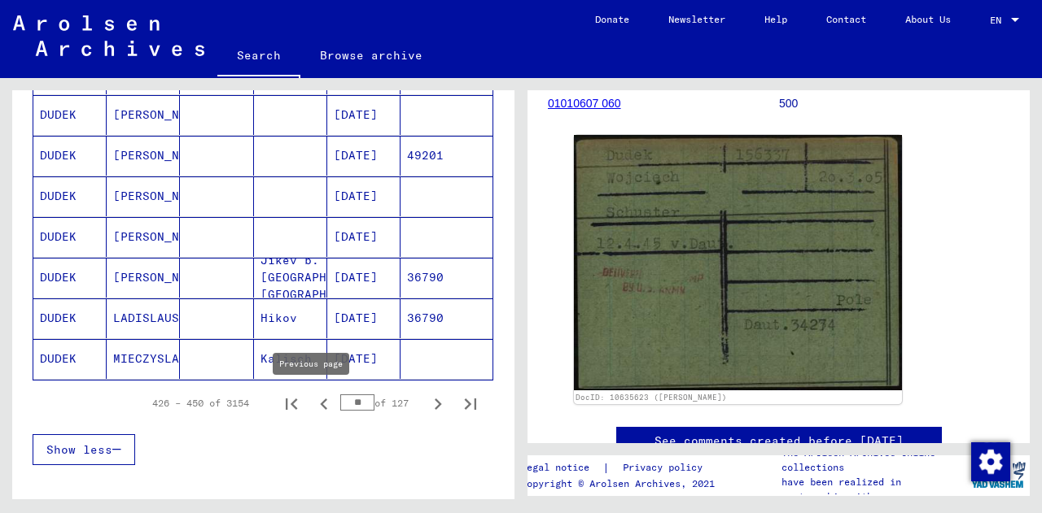
click at [315, 404] on icon "Previous page" at bounding box center [323, 404] width 23 height 23
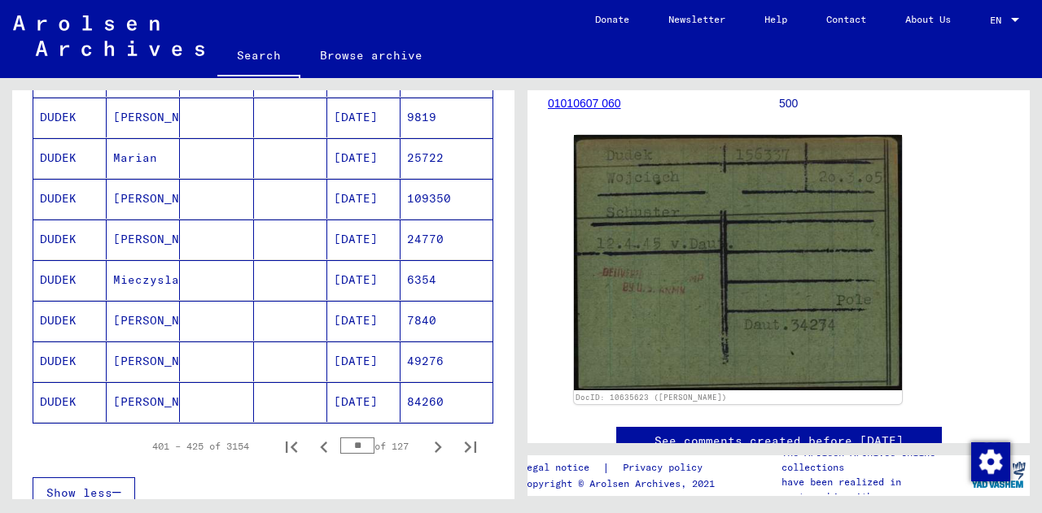
scroll to position [1053, 0]
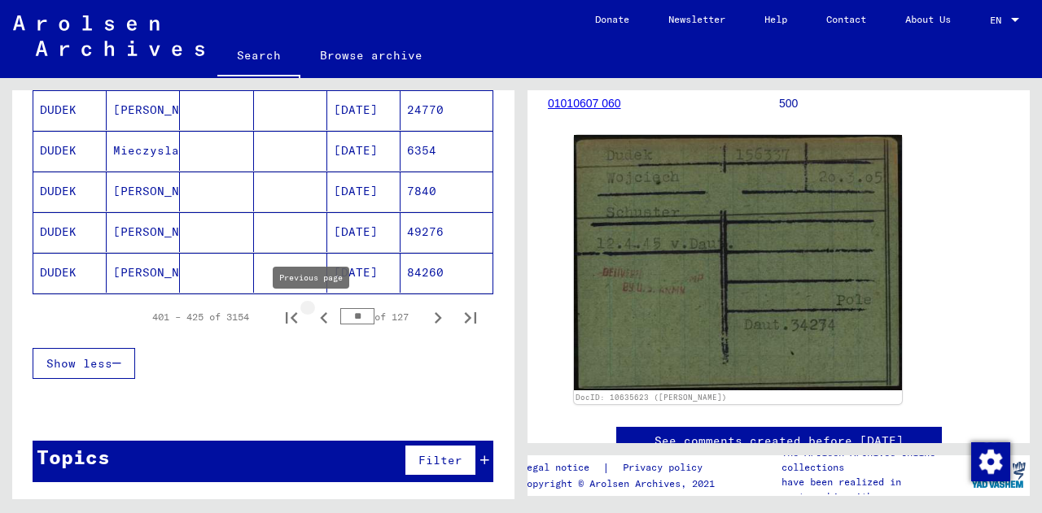
click at [317, 328] on icon "Previous page" at bounding box center [323, 318] width 23 height 23
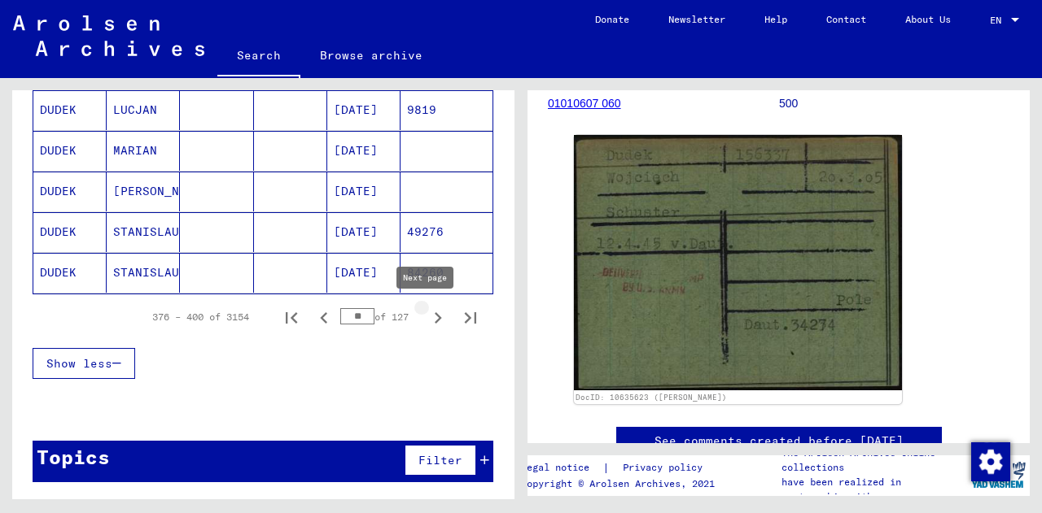
click at [433, 323] on icon "Next page" at bounding box center [437, 318] width 23 height 23
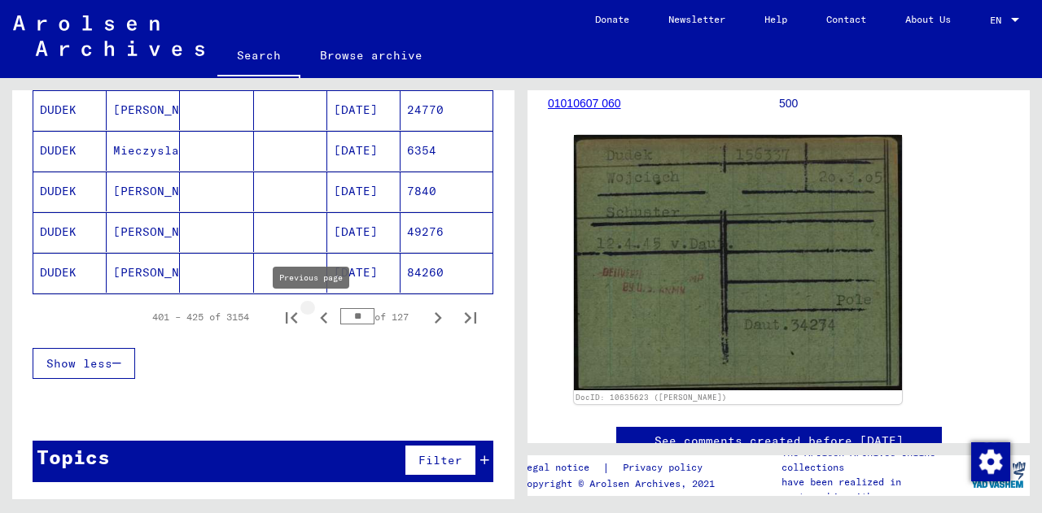
click at [312, 314] on icon "Previous page" at bounding box center [323, 318] width 23 height 23
type input "**"
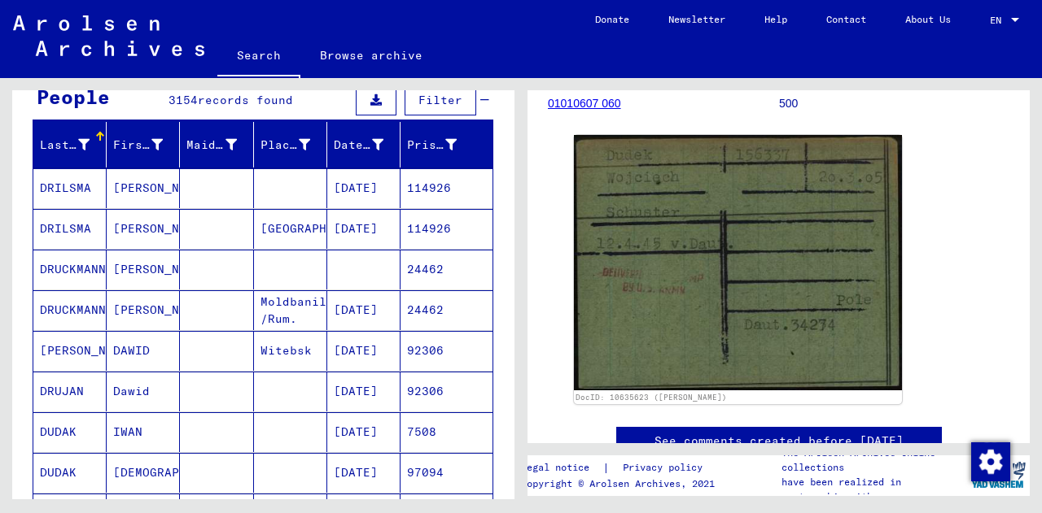
scroll to position [0, 0]
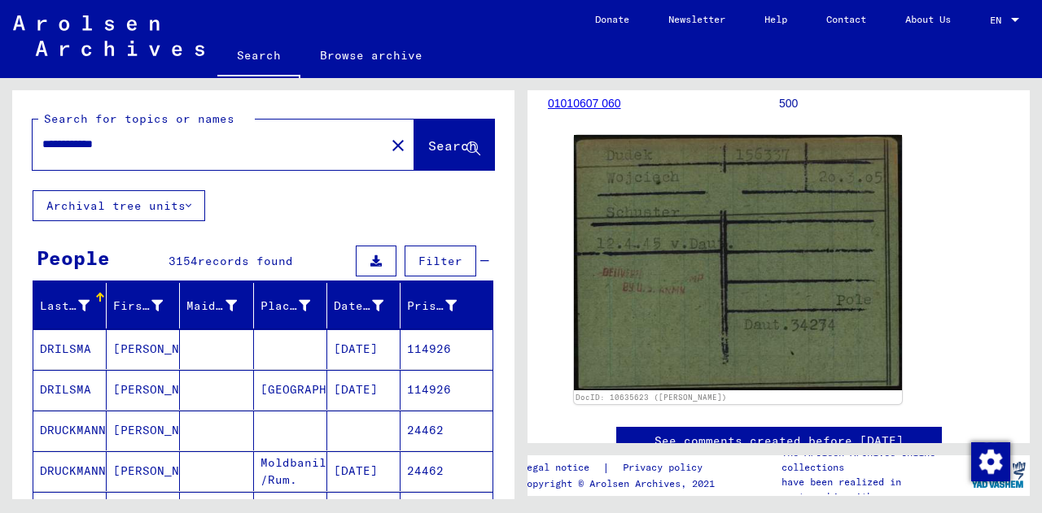
click at [172, 142] on input "**********" at bounding box center [208, 144] width 333 height 17
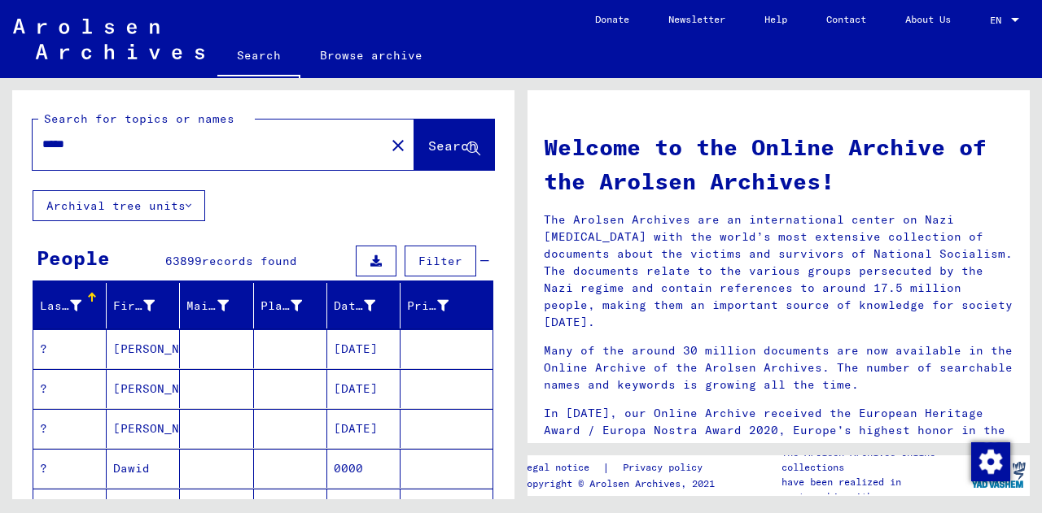
click at [88, 142] on input "*****" at bounding box center [203, 144] width 323 height 17
type input "**********"
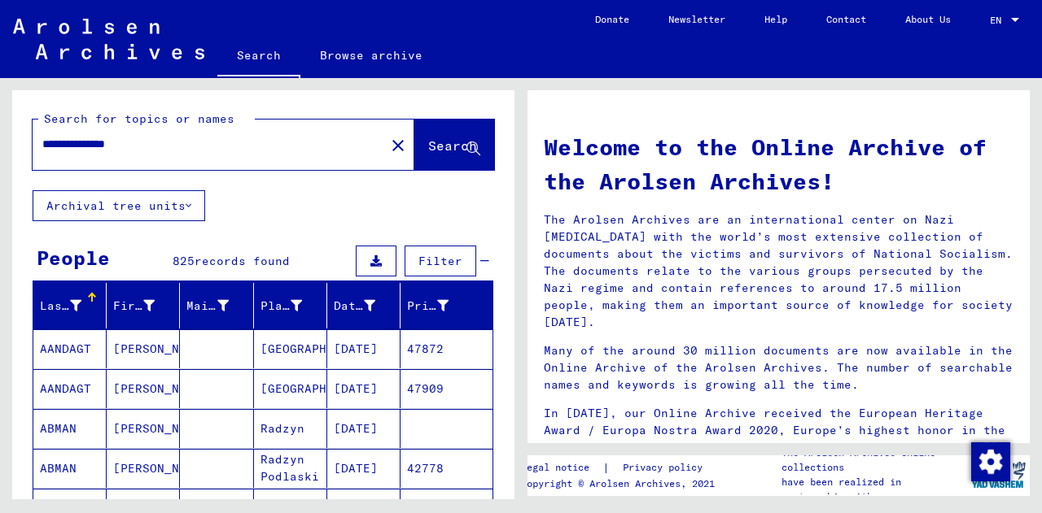
scroll to position [190, 0]
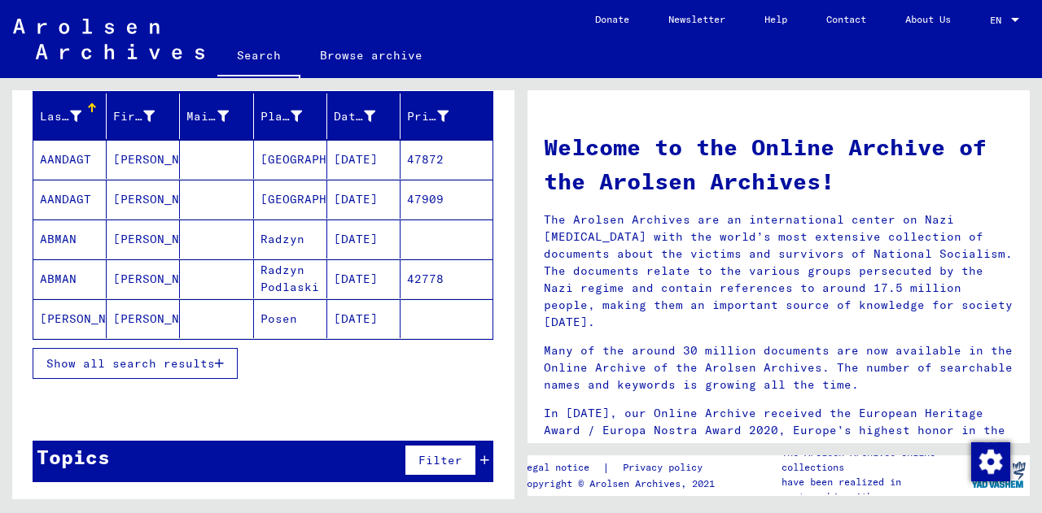
click at [200, 352] on button "Show all search results" at bounding box center [135, 363] width 205 height 31
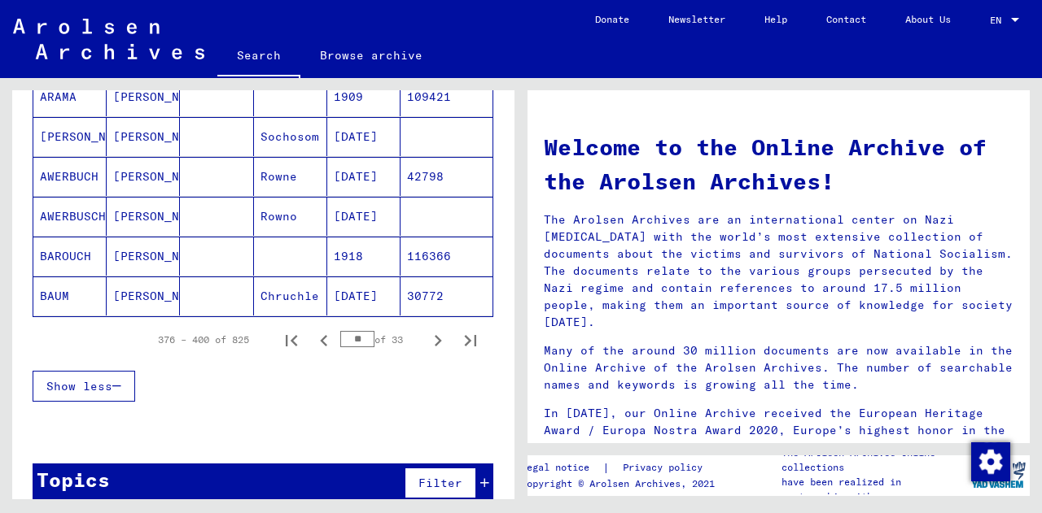
scroll to position [1011, 0]
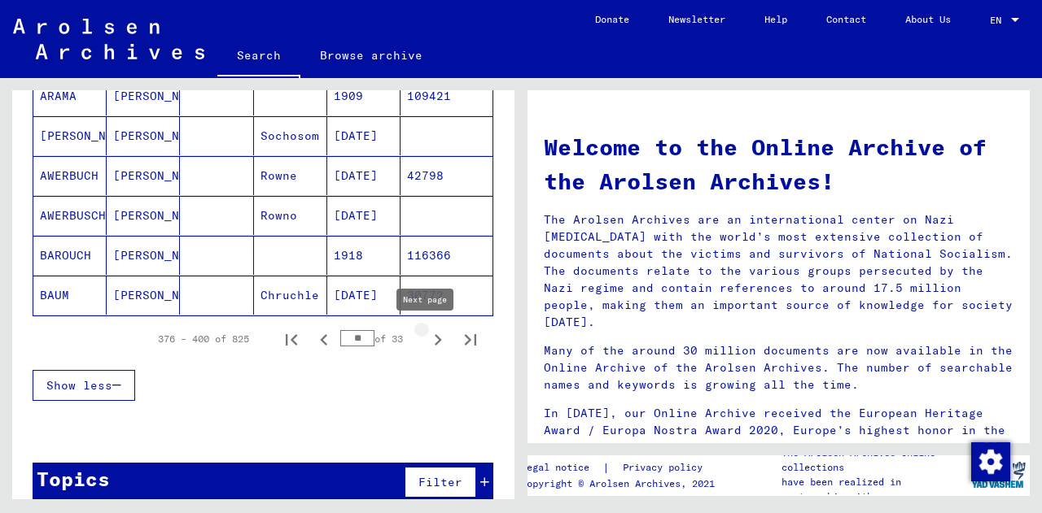
click at [426, 334] on icon "Next page" at bounding box center [437, 340] width 23 height 23
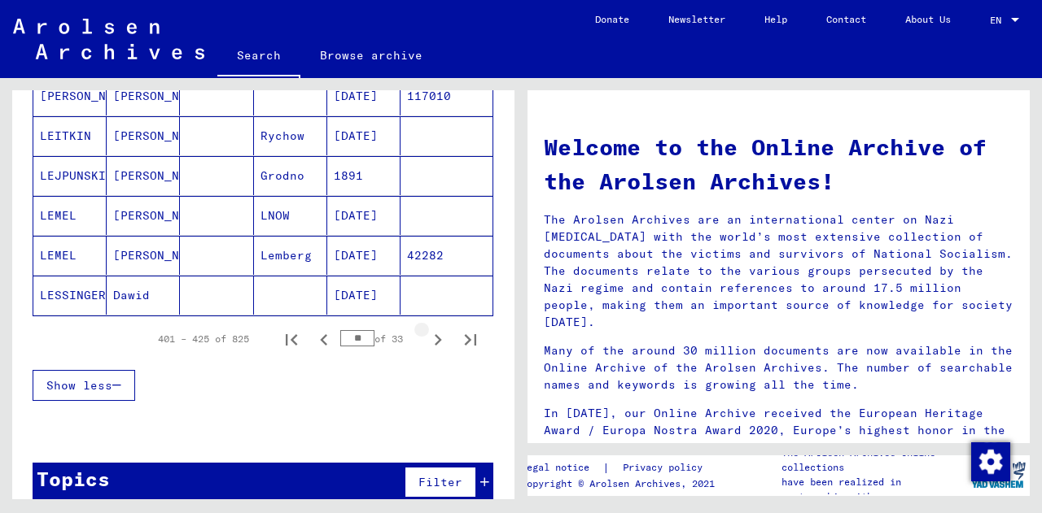
click at [426, 334] on icon "Next page" at bounding box center [437, 340] width 23 height 23
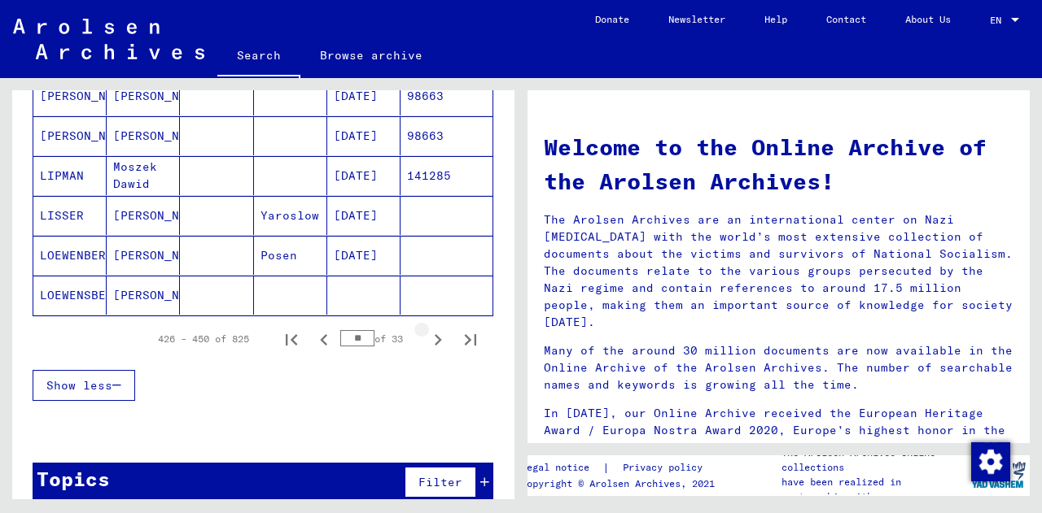
click at [426, 334] on icon "Next page" at bounding box center [437, 340] width 23 height 23
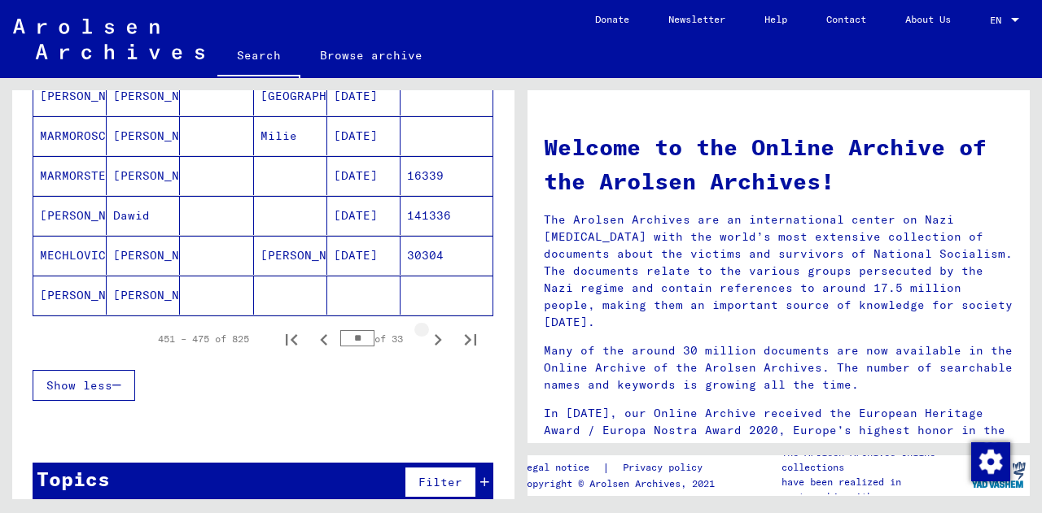
click at [426, 334] on icon "Next page" at bounding box center [437, 340] width 23 height 23
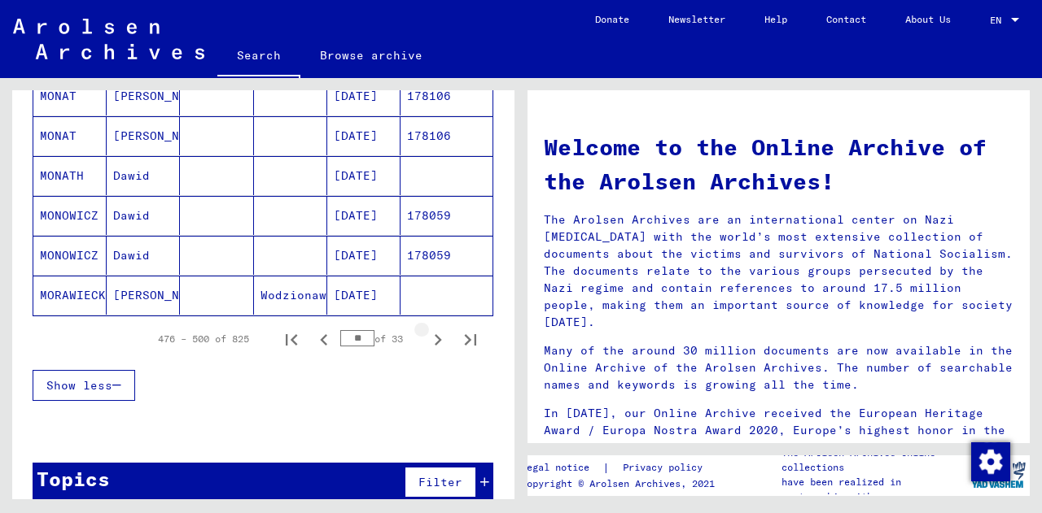
click at [426, 334] on icon "Next page" at bounding box center [437, 340] width 23 height 23
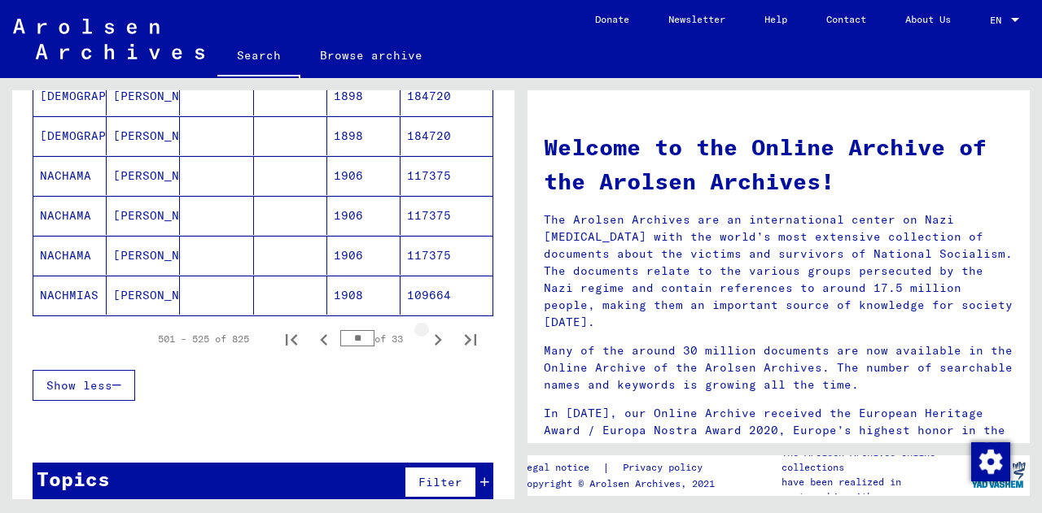
click at [426, 334] on icon "Next page" at bounding box center [437, 340] width 23 height 23
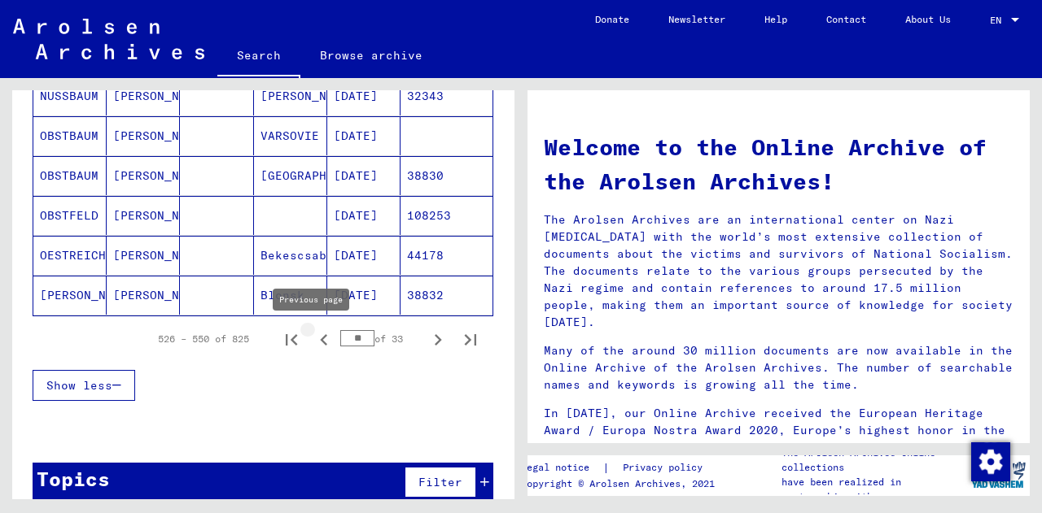
click at [317, 342] on icon "Previous page" at bounding box center [323, 340] width 23 height 23
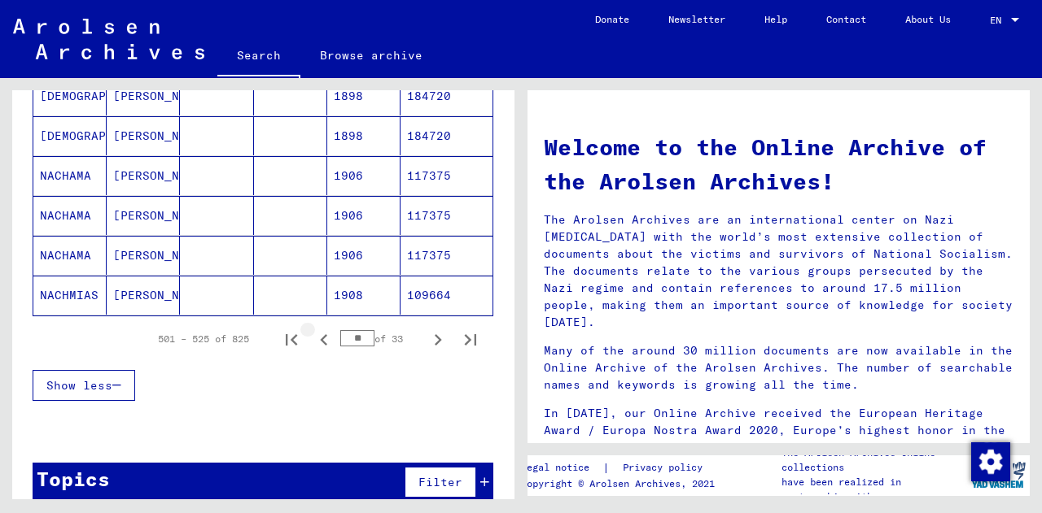
click at [317, 342] on icon "Previous page" at bounding box center [323, 340] width 23 height 23
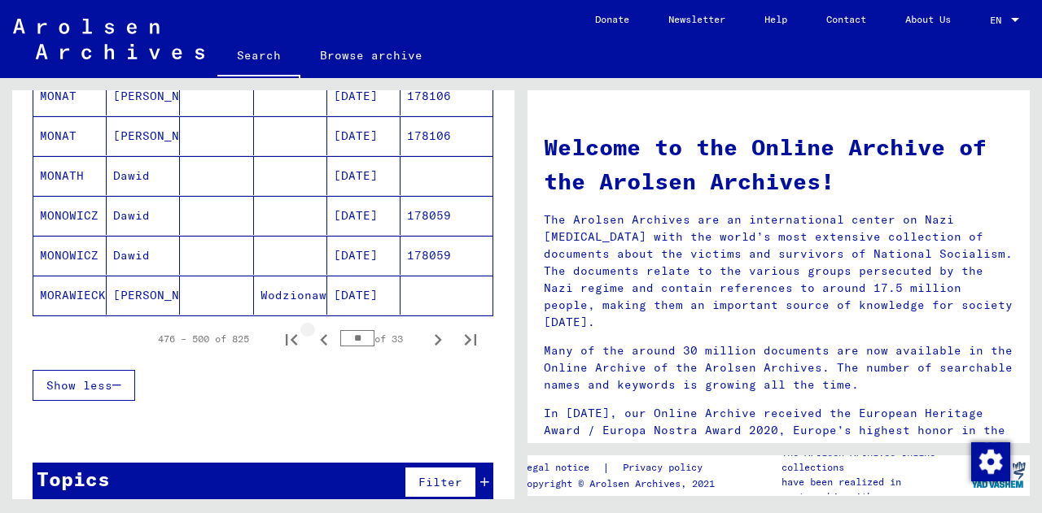
click at [317, 342] on icon "Previous page" at bounding box center [323, 340] width 23 height 23
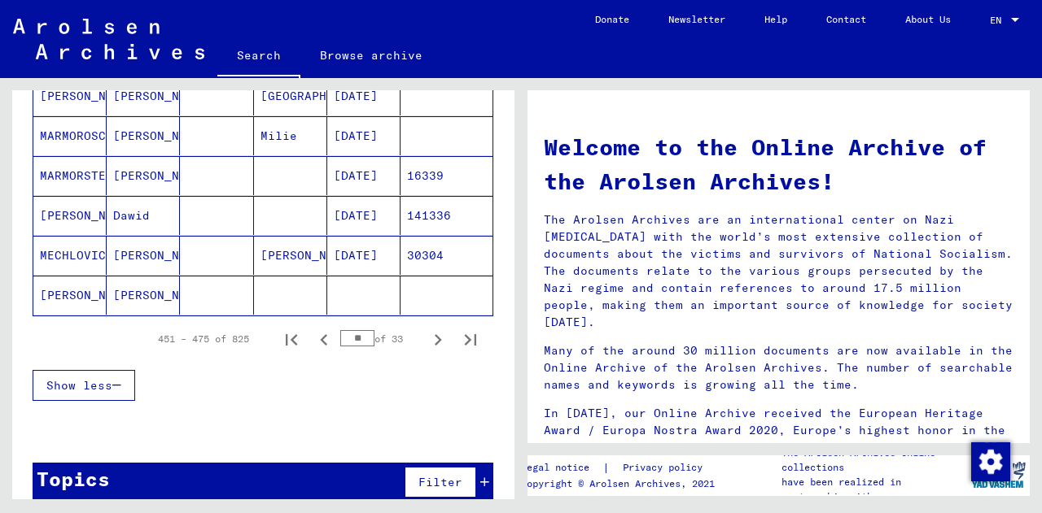
click at [317, 342] on icon "Previous page" at bounding box center [323, 340] width 23 height 23
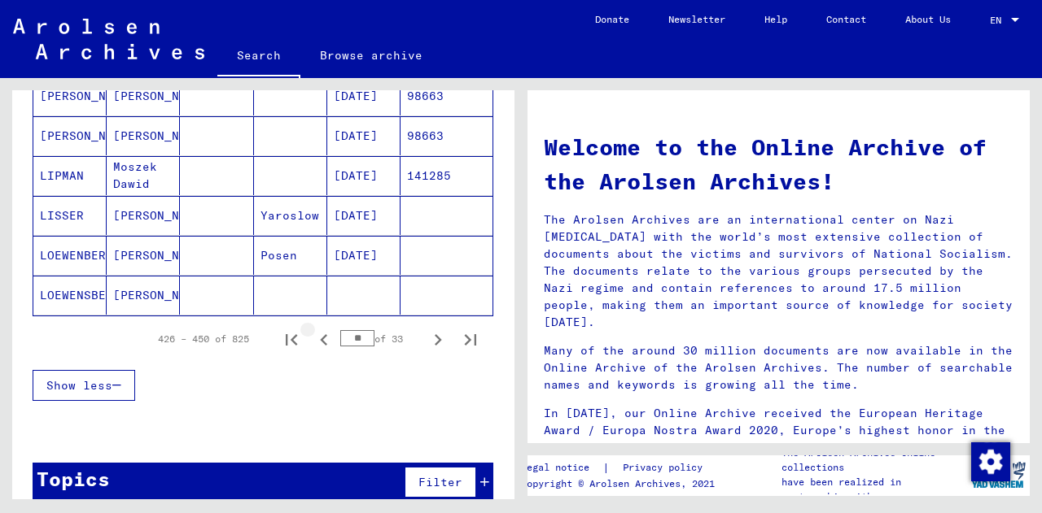
click at [317, 342] on icon "Previous page" at bounding box center [323, 340] width 23 height 23
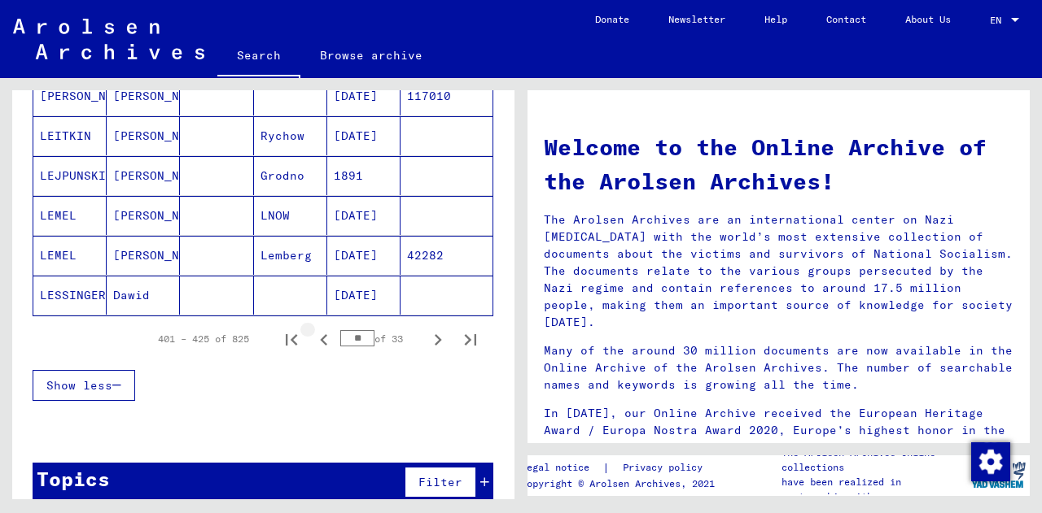
click at [317, 342] on icon "Previous page" at bounding box center [323, 340] width 23 height 23
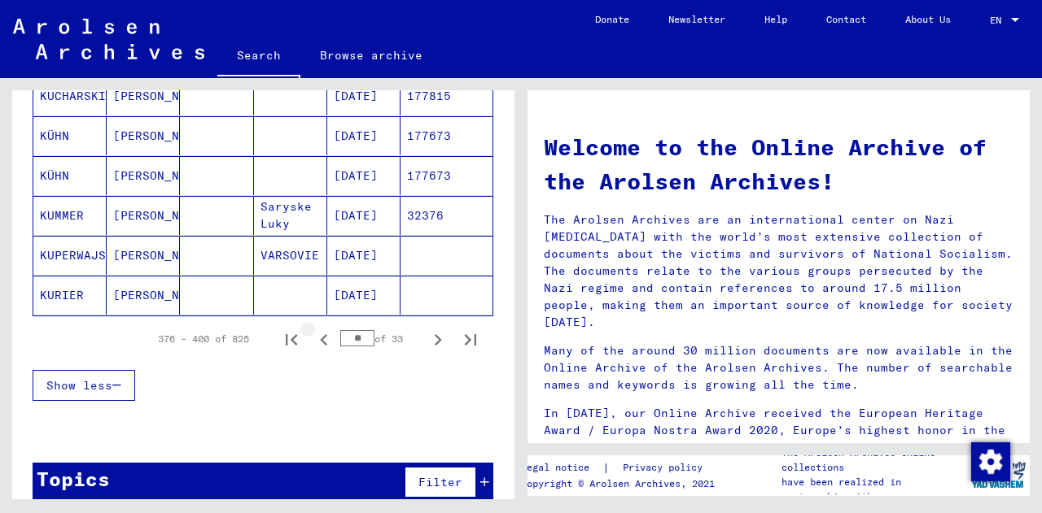
click at [317, 342] on icon "Previous page" at bounding box center [323, 340] width 23 height 23
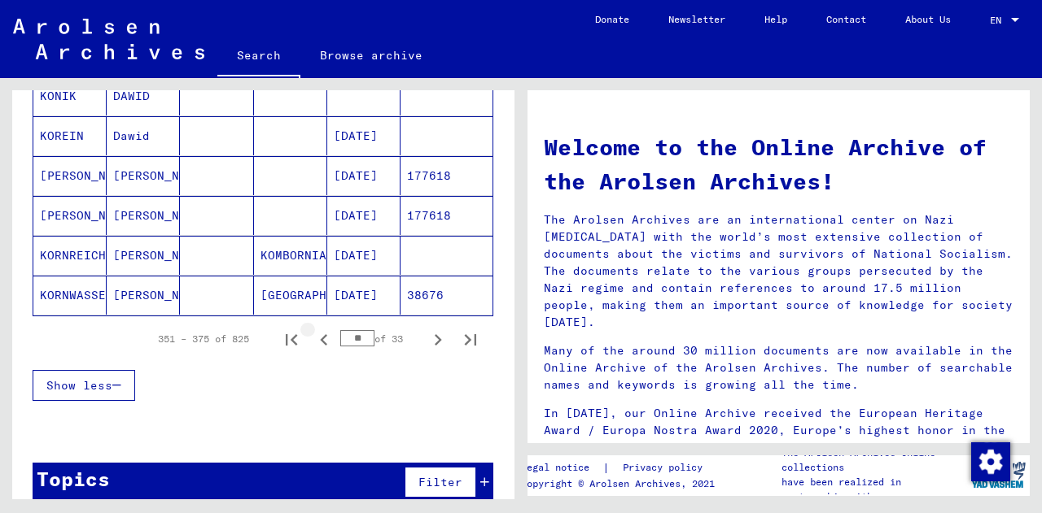
click at [317, 342] on icon "Previous page" at bounding box center [323, 340] width 23 height 23
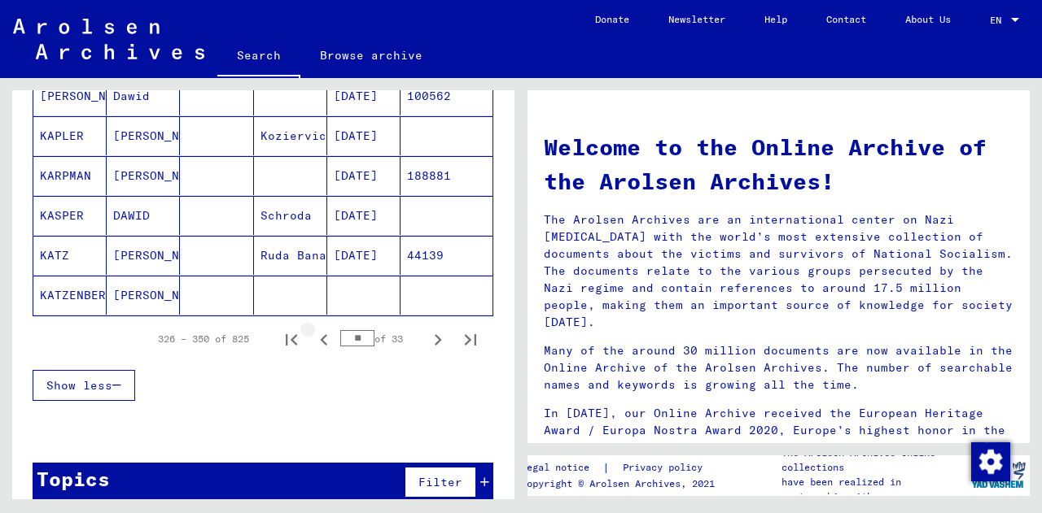
click at [317, 342] on icon "Previous page" at bounding box center [323, 340] width 23 height 23
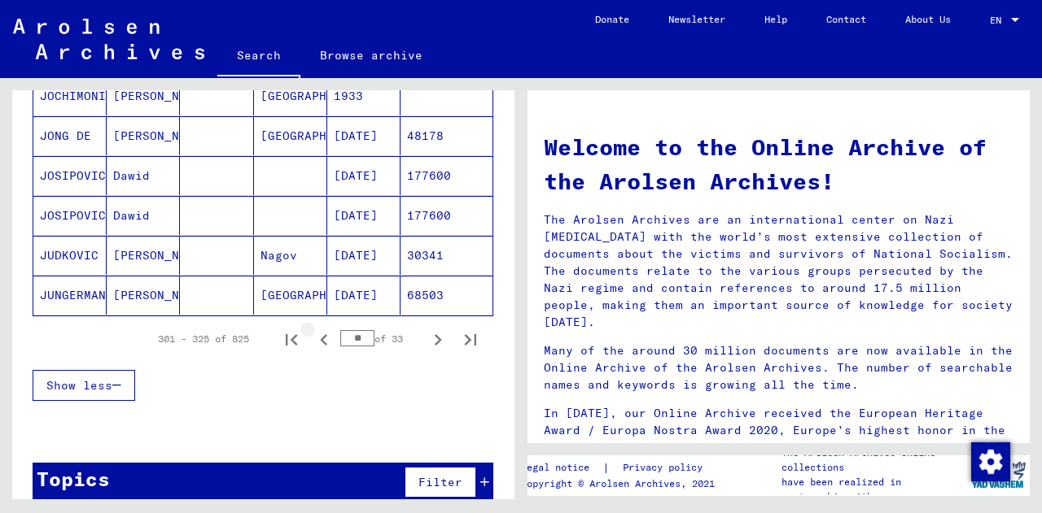
click at [317, 342] on icon "Previous page" at bounding box center [323, 340] width 23 height 23
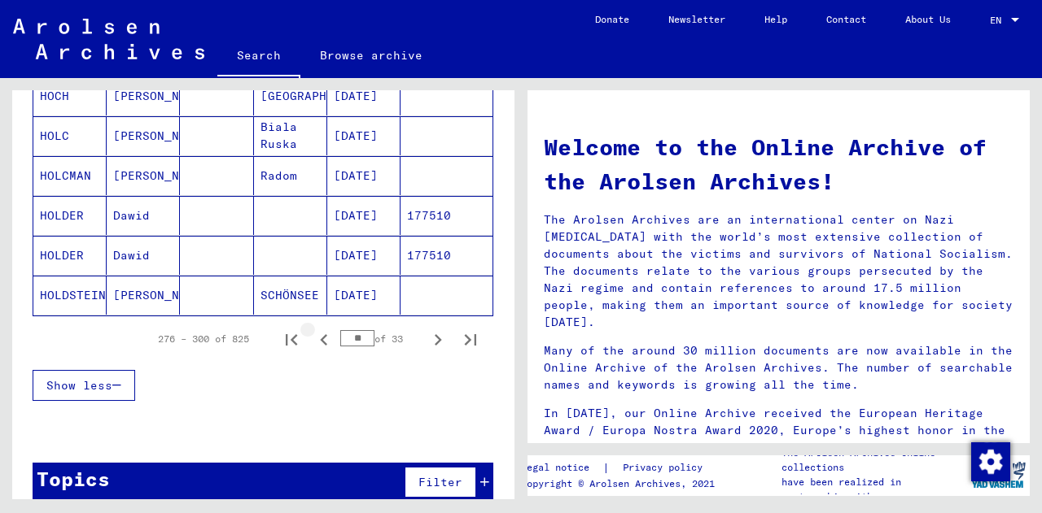
click at [317, 342] on icon "Previous page" at bounding box center [323, 340] width 23 height 23
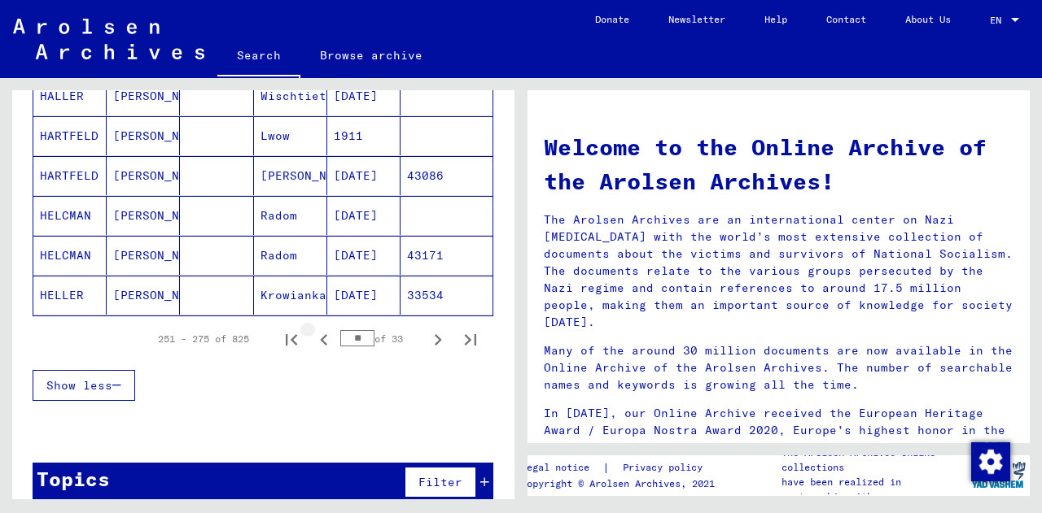
click at [317, 342] on icon "Previous page" at bounding box center [323, 340] width 23 height 23
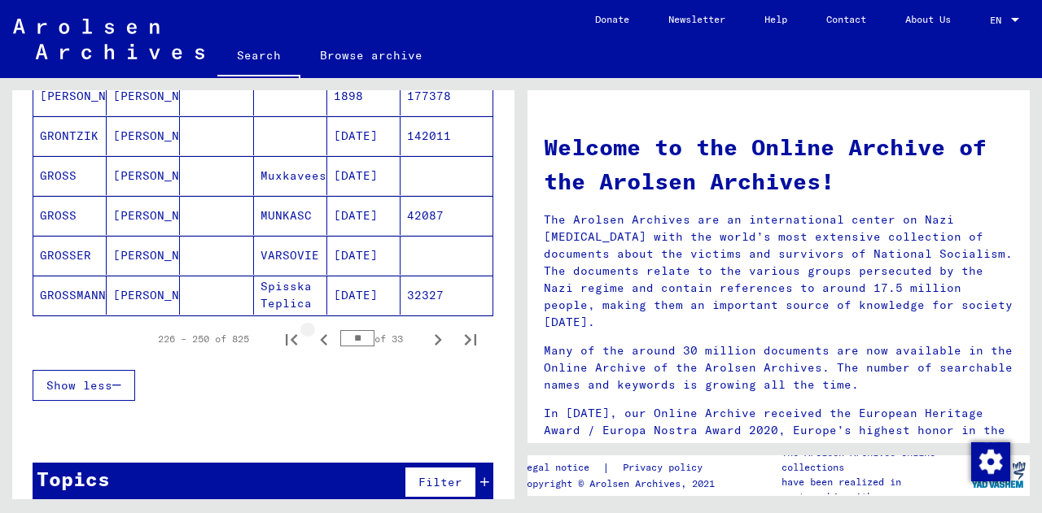
click at [317, 342] on icon "Previous page" at bounding box center [323, 340] width 23 height 23
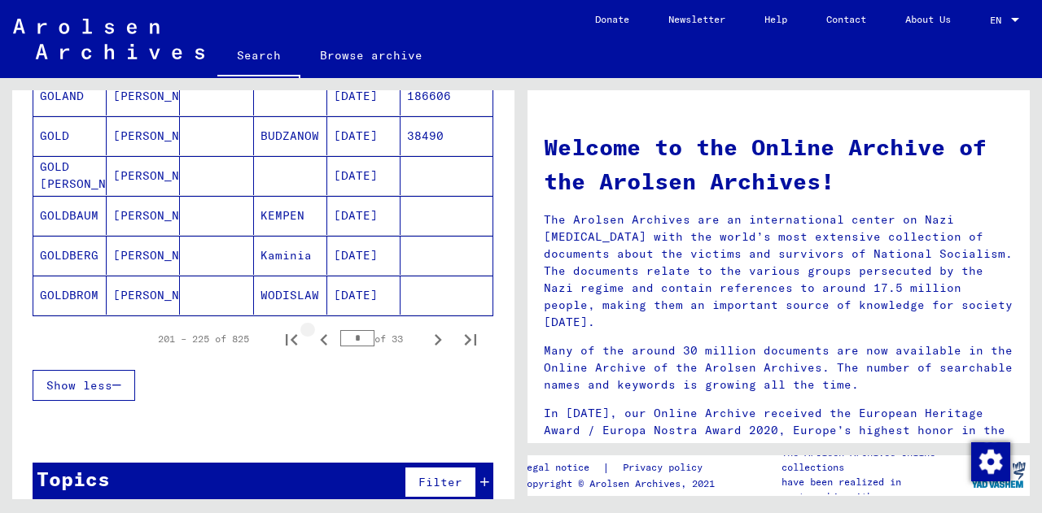
click at [317, 342] on icon "Previous page" at bounding box center [323, 340] width 23 height 23
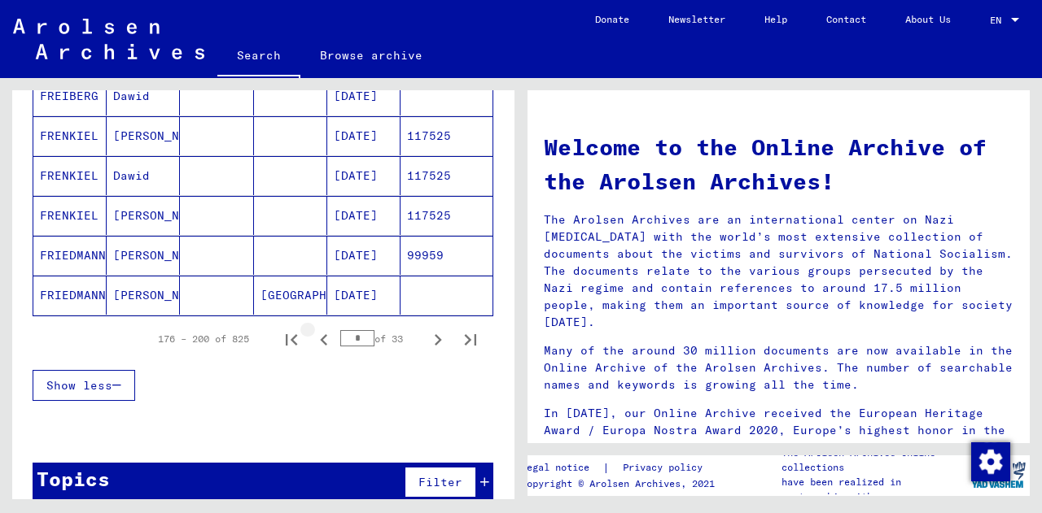
click at [317, 342] on icon "Previous page" at bounding box center [323, 340] width 23 height 23
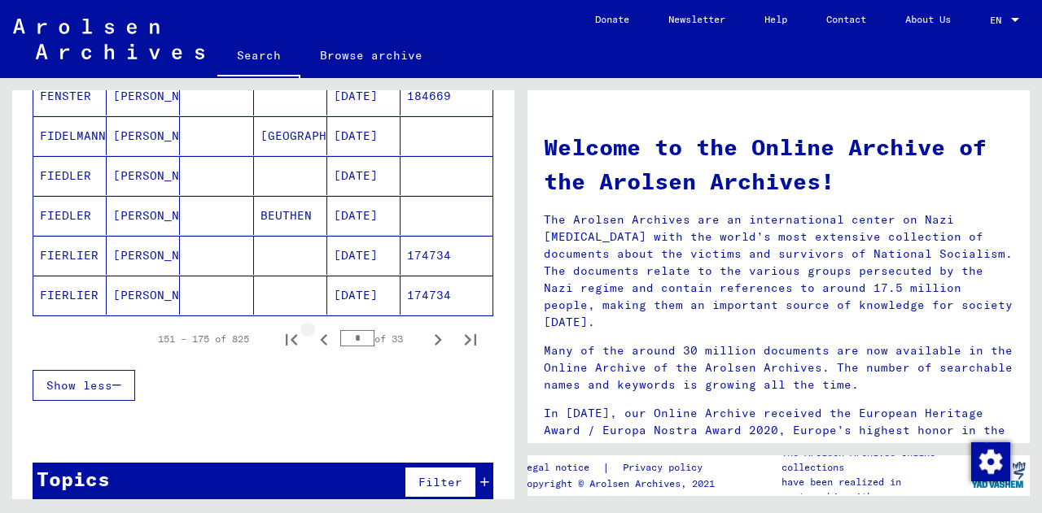
click at [317, 342] on icon "Previous page" at bounding box center [323, 340] width 23 height 23
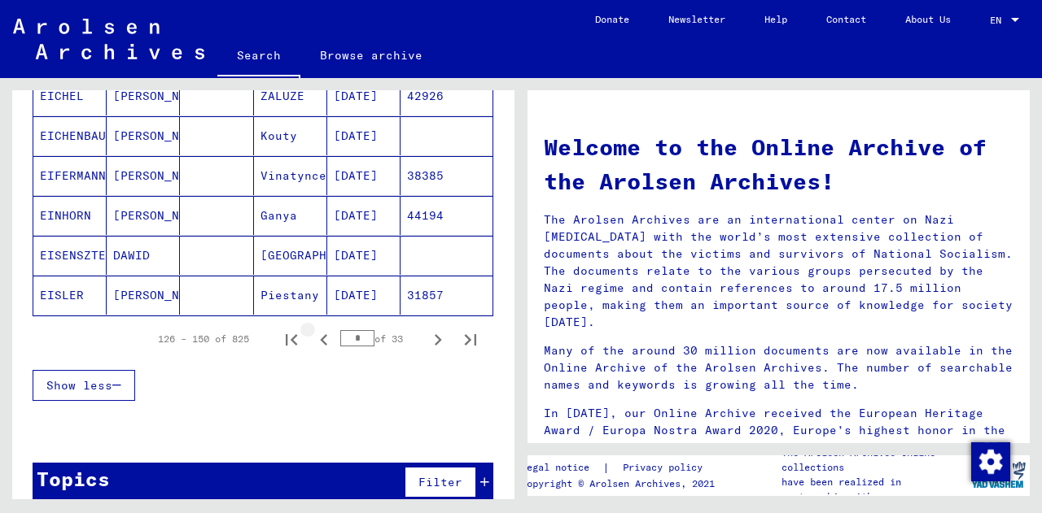
click at [317, 342] on icon "Previous page" at bounding box center [323, 340] width 23 height 23
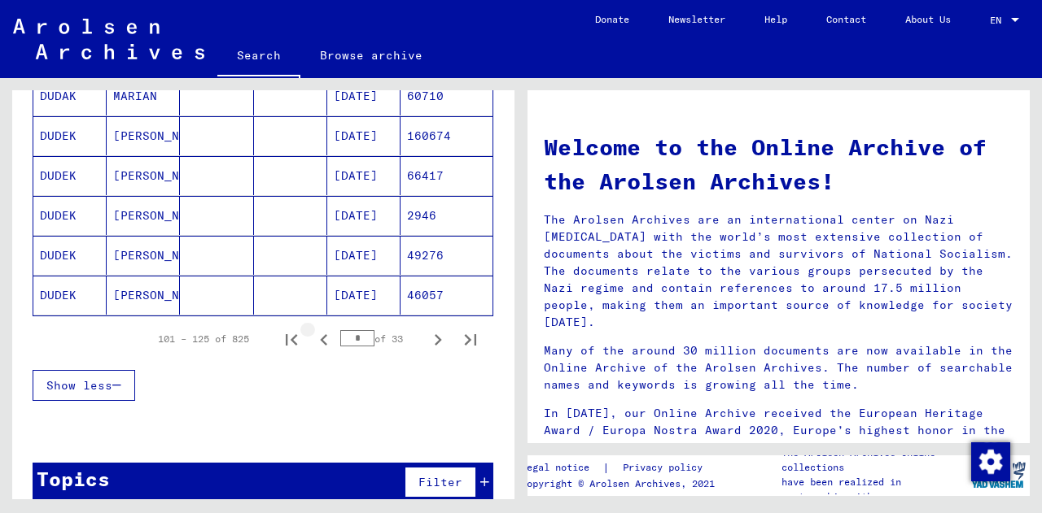
click at [317, 342] on icon "Previous page" at bounding box center [323, 340] width 23 height 23
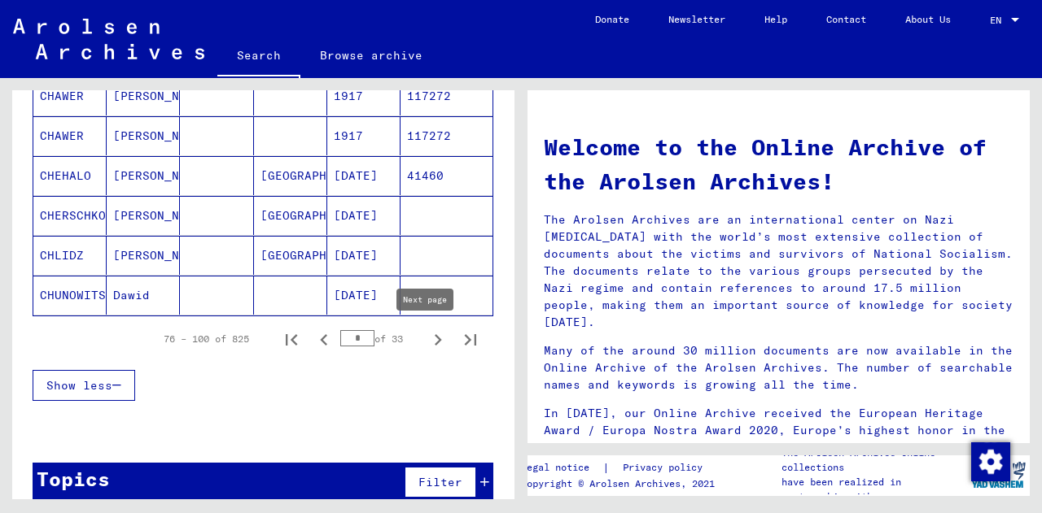
click at [426, 337] on icon "Next page" at bounding box center [437, 340] width 23 height 23
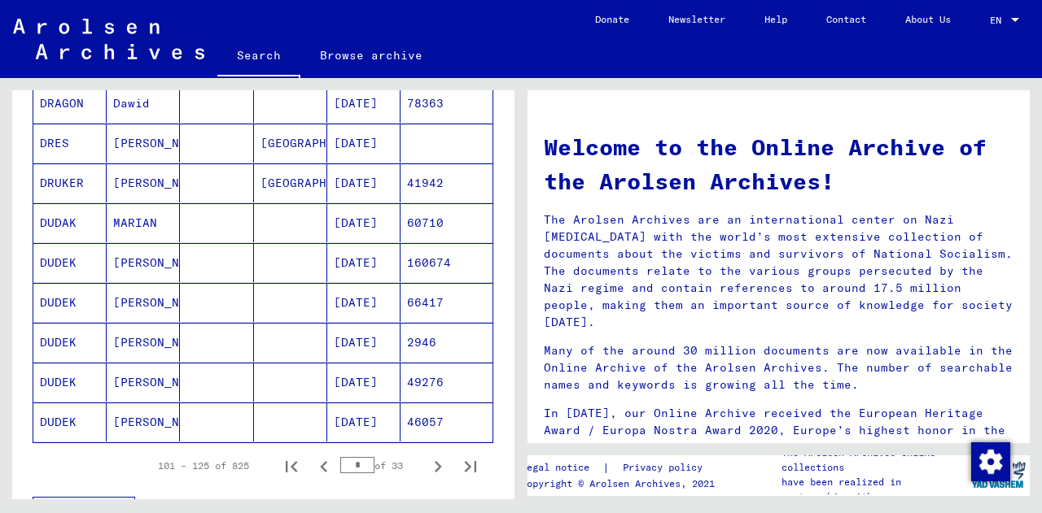
scroll to position [885, 0]
click at [426, 458] on icon "Next page" at bounding box center [437, 466] width 23 height 23
type input "*"
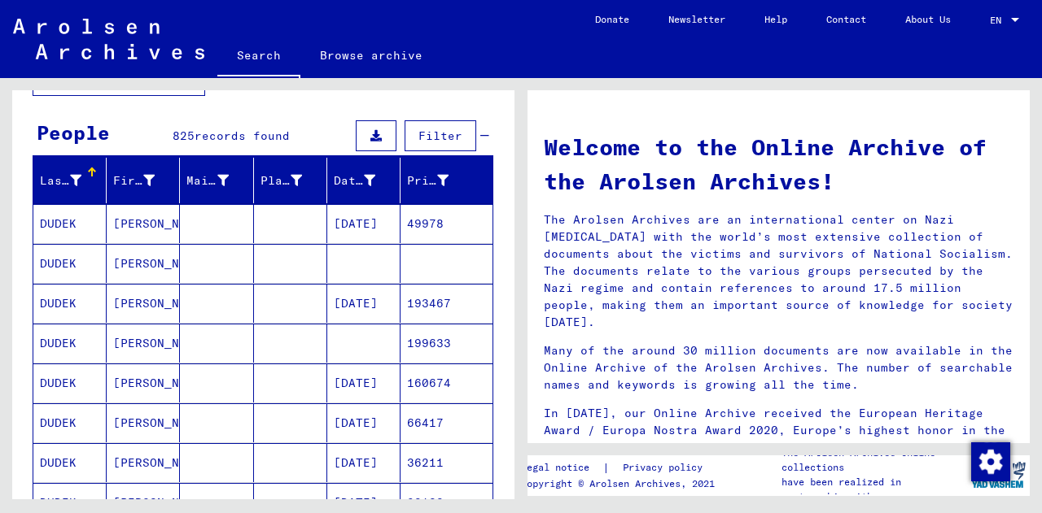
scroll to position [0, 0]
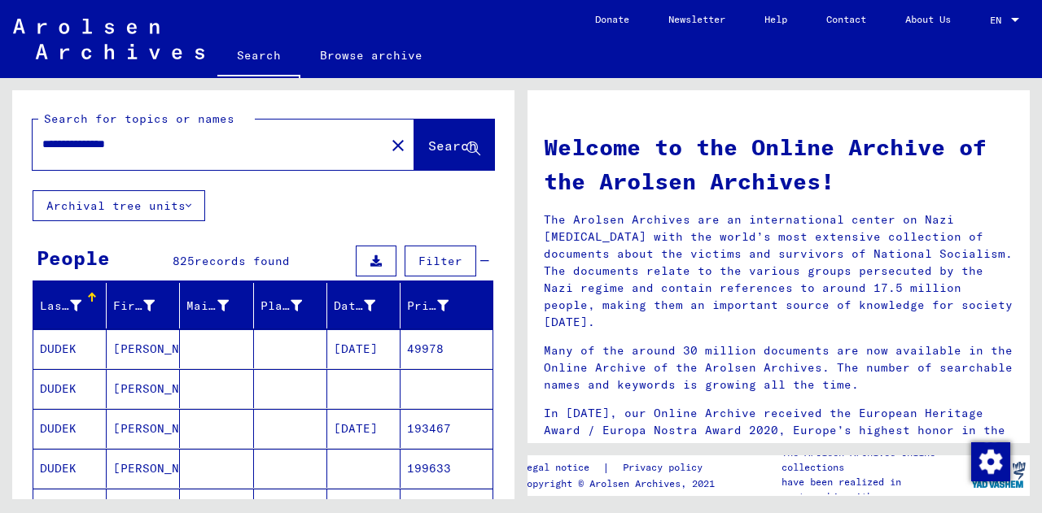
click at [155, 146] on input "**********" at bounding box center [203, 144] width 323 height 17
type input "*****"
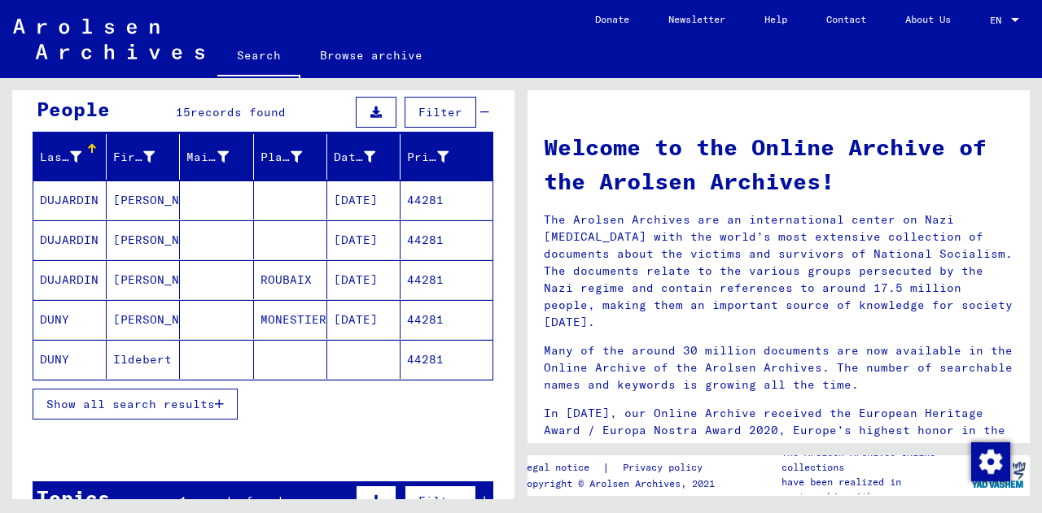
scroll to position [153, 0]
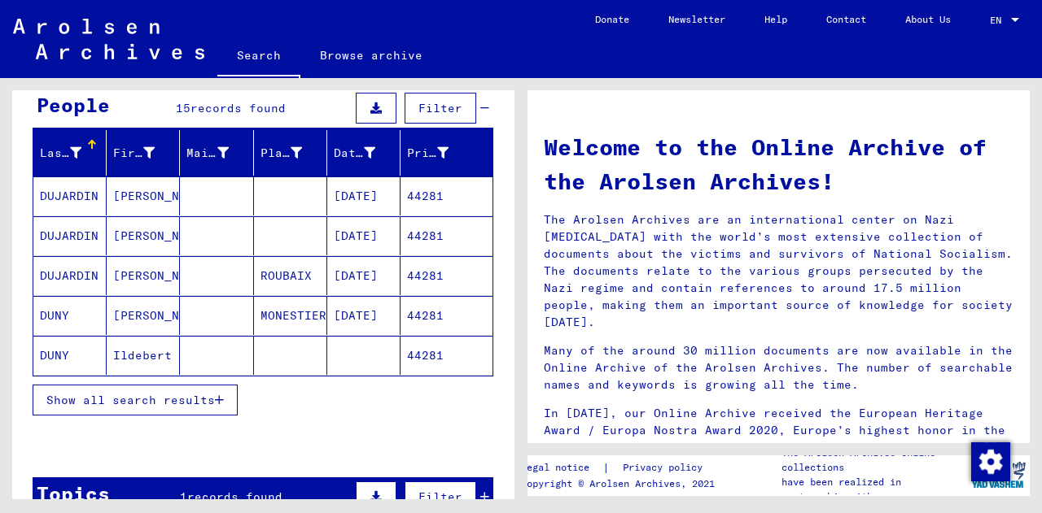
click at [131, 281] on mat-cell "[PERSON_NAME]" at bounding box center [143, 275] width 73 height 39
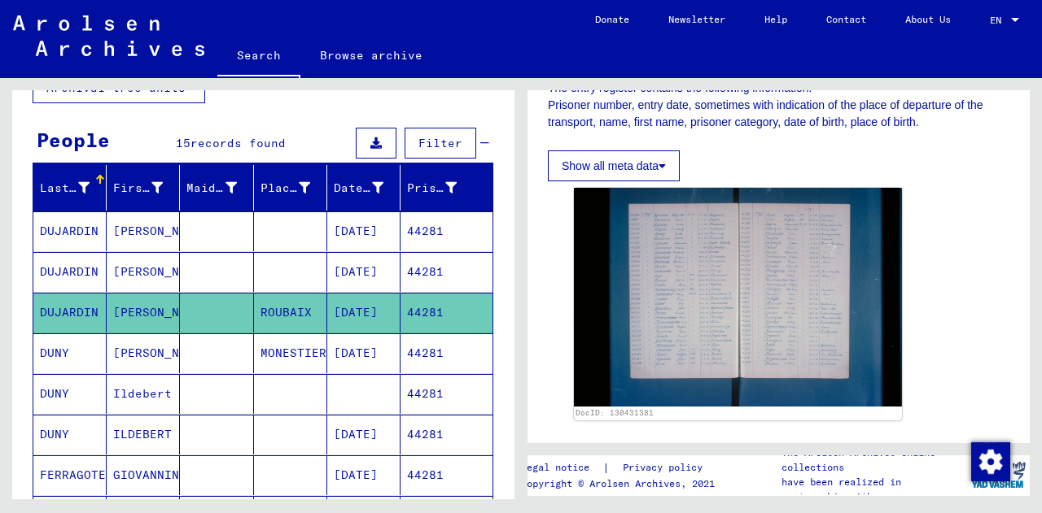
scroll to position [98, 0]
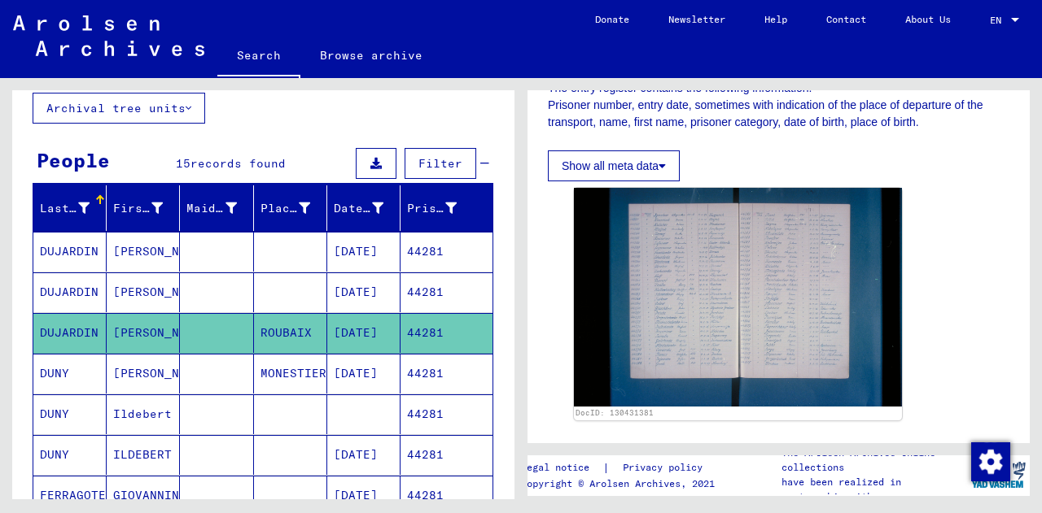
click at [118, 284] on mat-cell "[PERSON_NAME]" at bounding box center [143, 293] width 73 height 40
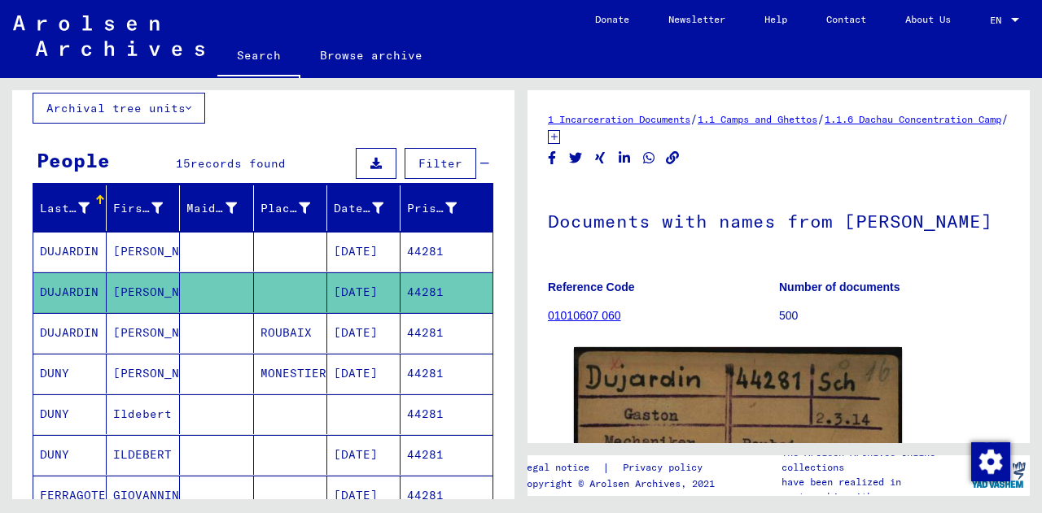
scroll to position [218, 0]
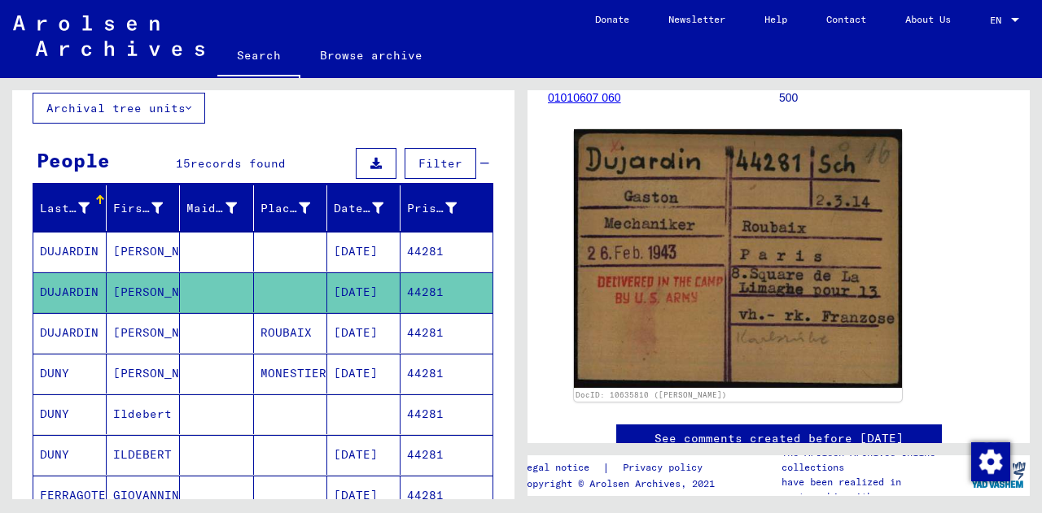
click at [132, 245] on mat-cell "[PERSON_NAME]" at bounding box center [143, 252] width 73 height 40
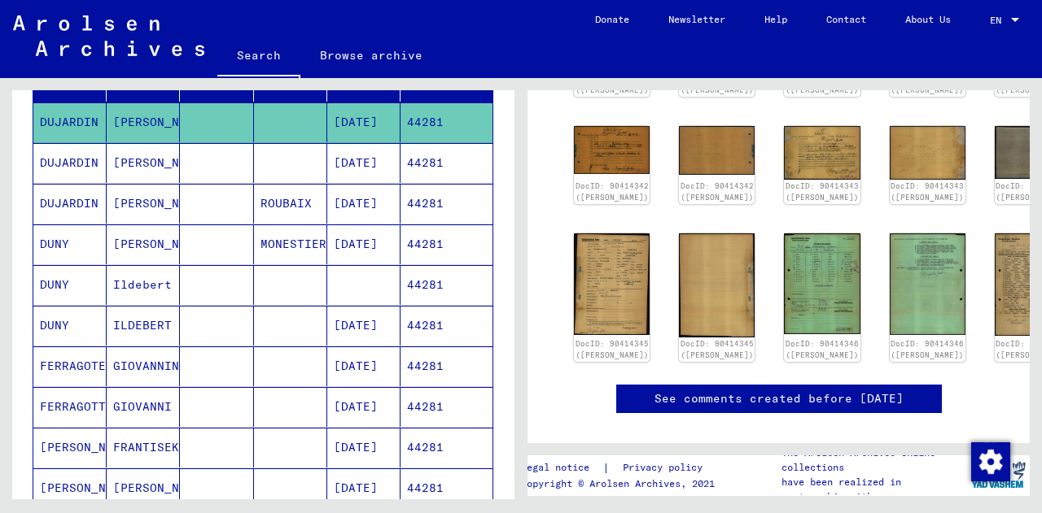
scroll to position [226, 0]
click at [123, 253] on mat-cell "[PERSON_NAME]" at bounding box center [143, 245] width 73 height 40
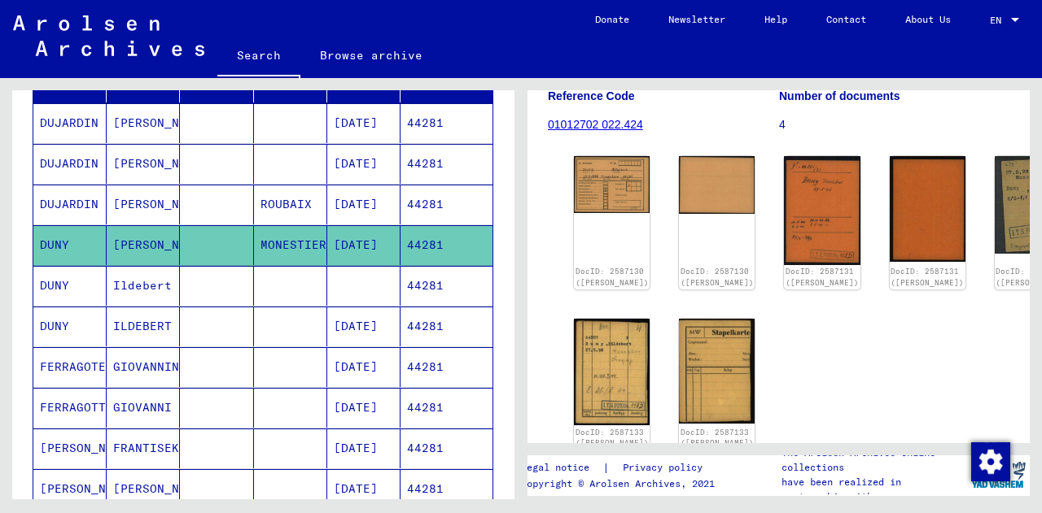
scroll to position [247, 0]
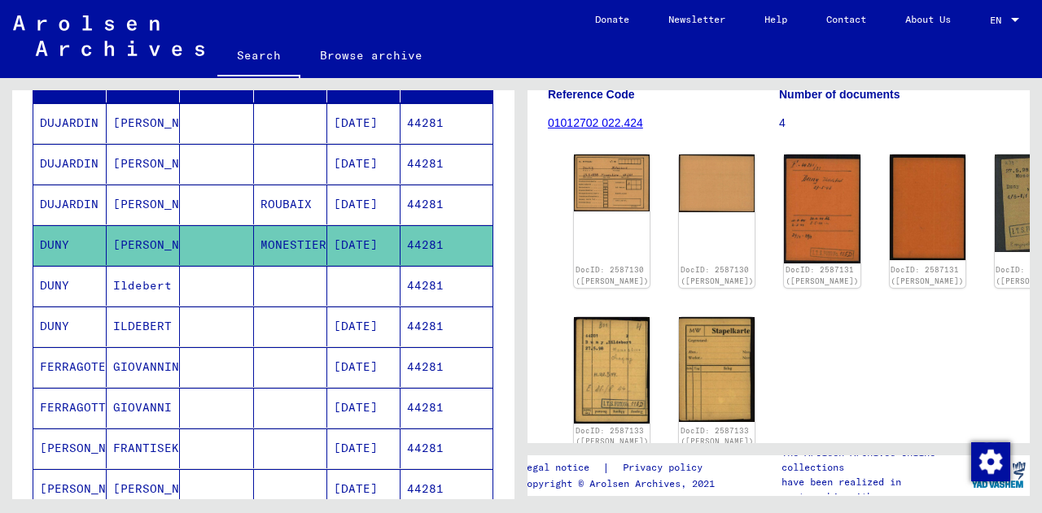
click at [142, 291] on mat-cell "Ildebert" at bounding box center [143, 286] width 73 height 40
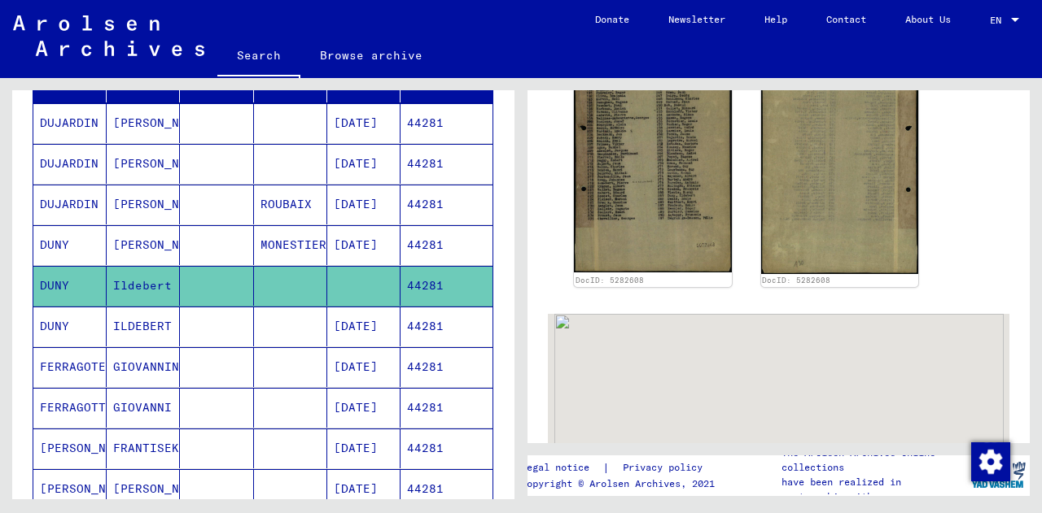
scroll to position [501, 0]
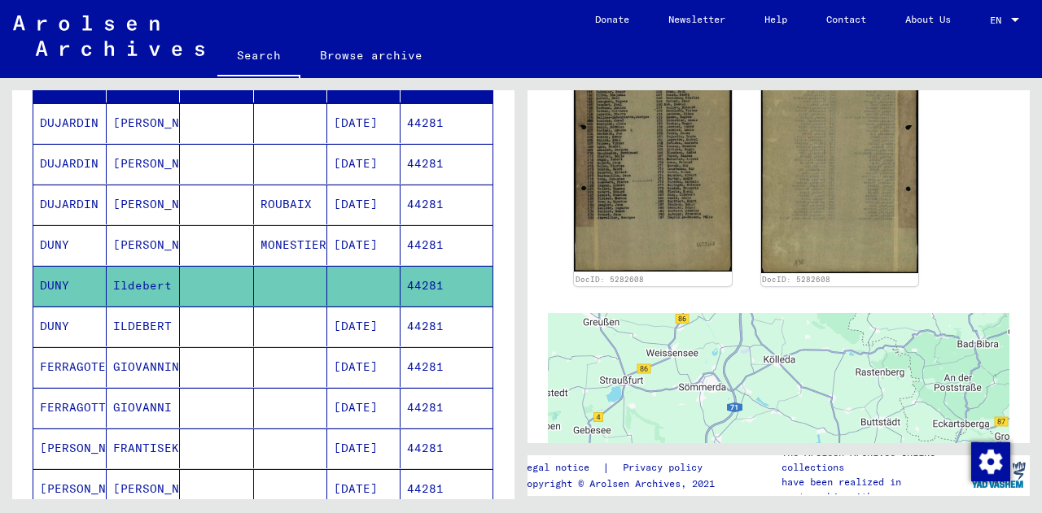
click at [123, 324] on mat-cell "ILDEBERT" at bounding box center [143, 327] width 73 height 40
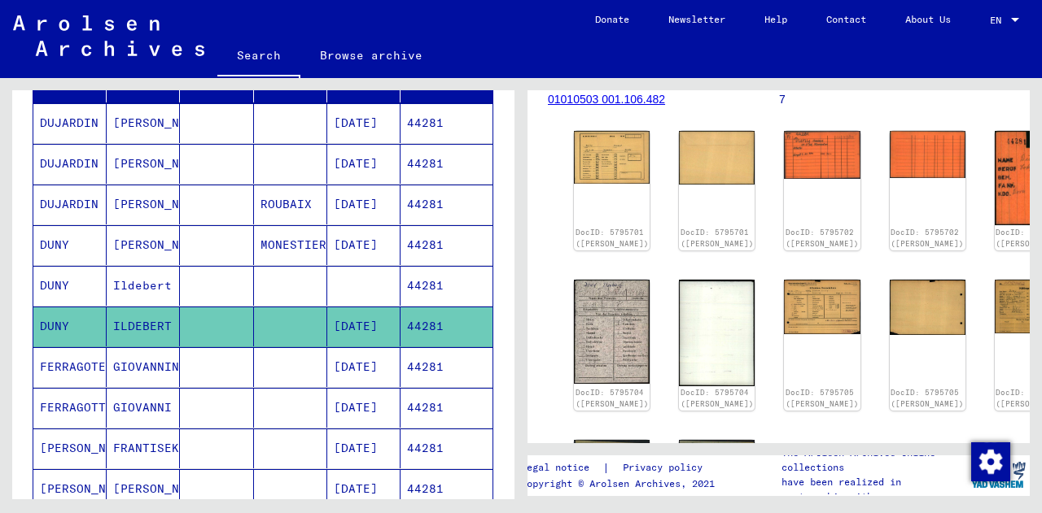
click at [155, 378] on mat-cell "GIOVANNING" at bounding box center [143, 367] width 73 height 40
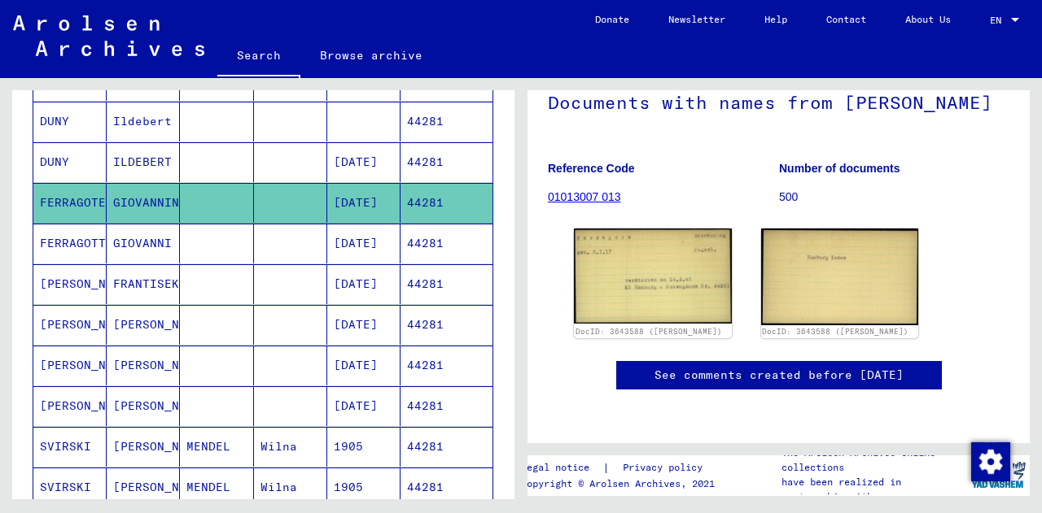
click at [133, 232] on mat-cell "GIOVANNI" at bounding box center [143, 244] width 73 height 40
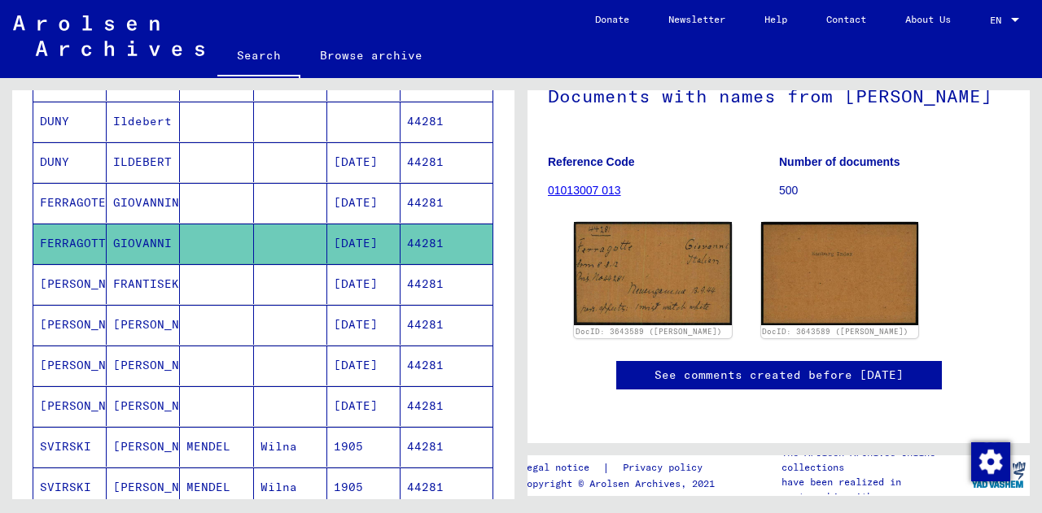
click at [153, 275] on mat-cell "FRANTISEK" at bounding box center [143, 284] width 73 height 40
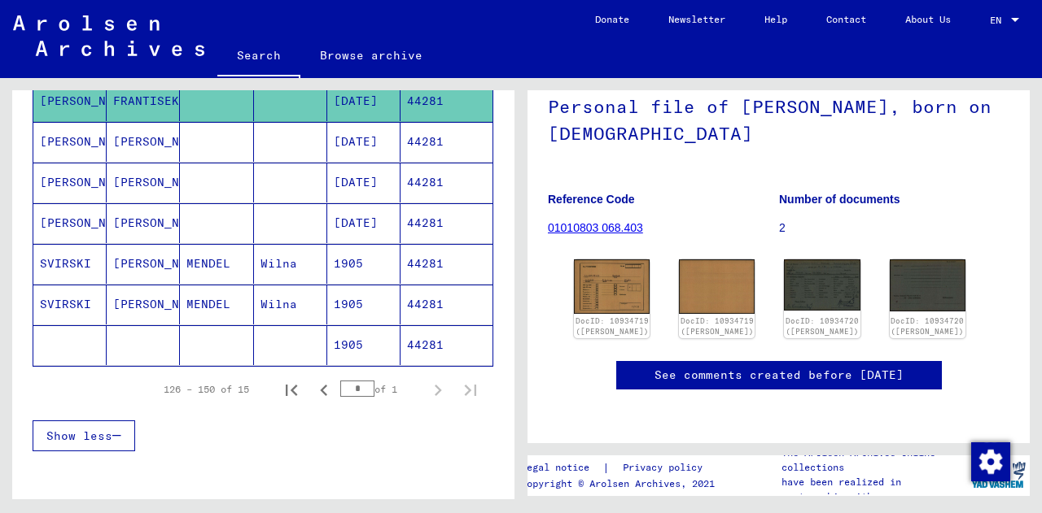
click at [138, 145] on mat-cell "[PERSON_NAME]" at bounding box center [143, 142] width 73 height 40
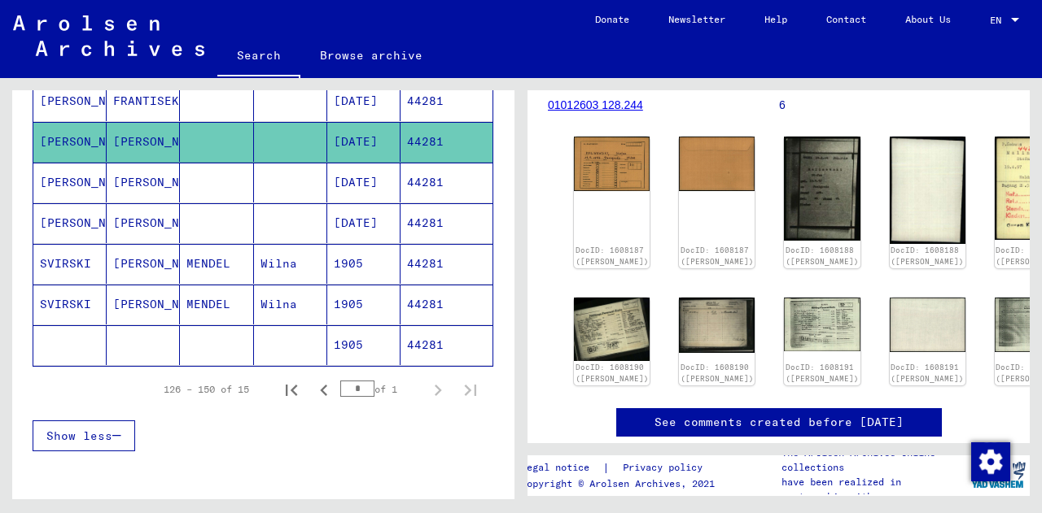
click at [145, 181] on mat-cell "[PERSON_NAME]" at bounding box center [143, 183] width 73 height 40
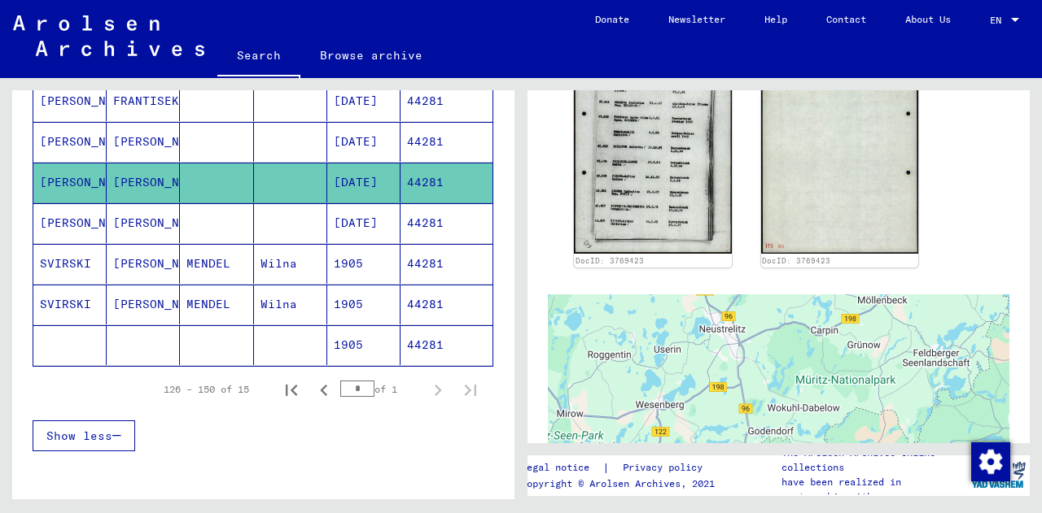
click at [146, 221] on mat-cell "[PERSON_NAME]" at bounding box center [143, 223] width 73 height 40
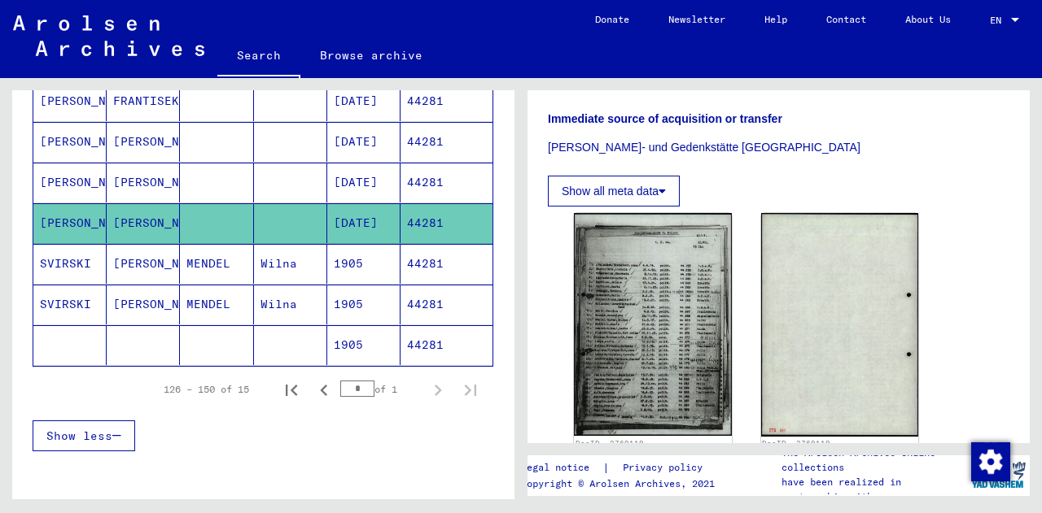
click at [120, 260] on mat-cell "[PERSON_NAME]" at bounding box center [143, 264] width 73 height 40
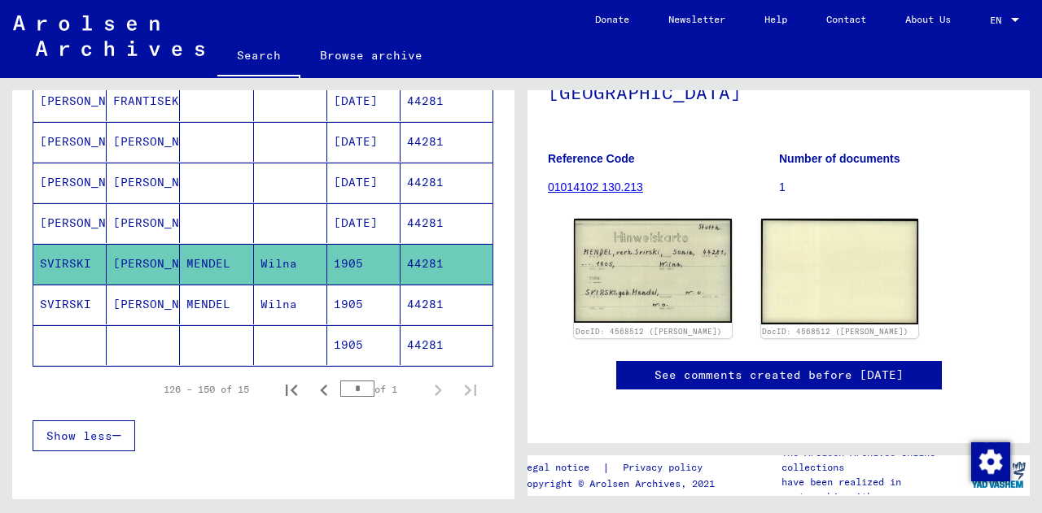
click at [134, 317] on mat-cell "[PERSON_NAME]" at bounding box center [143, 305] width 73 height 40
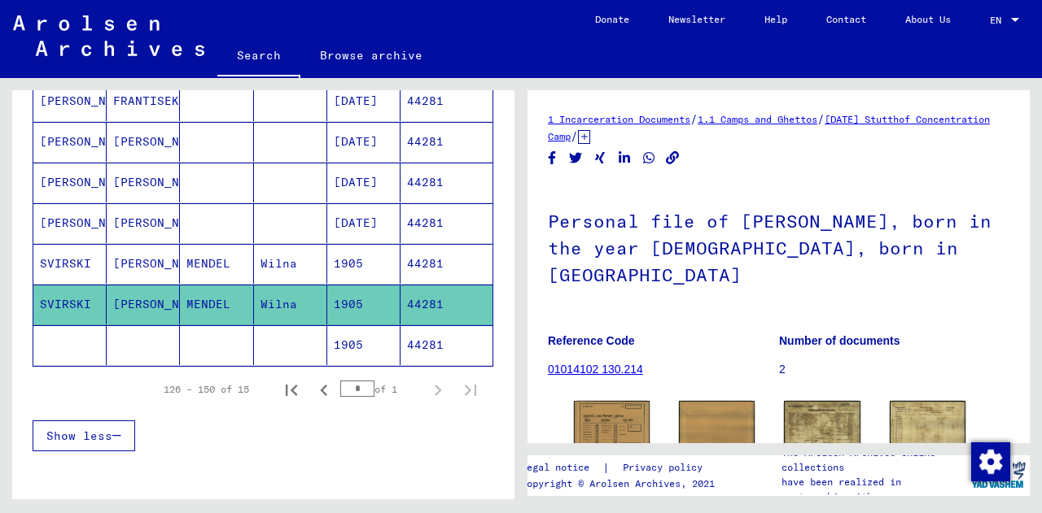
click at [107, 330] on mat-cell at bounding box center [143, 346] width 73 height 40
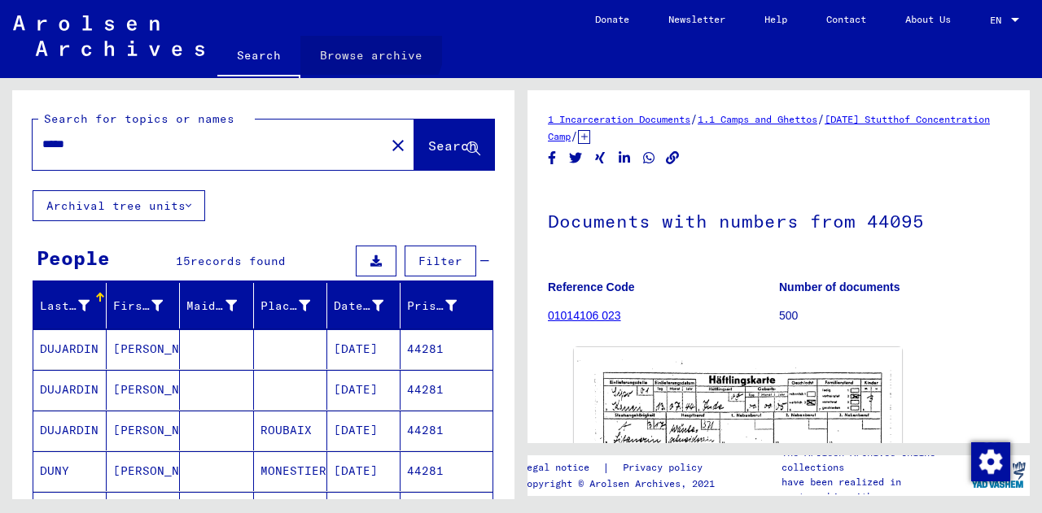
click at [361, 42] on link "Browse archive" at bounding box center [371, 55] width 142 height 39
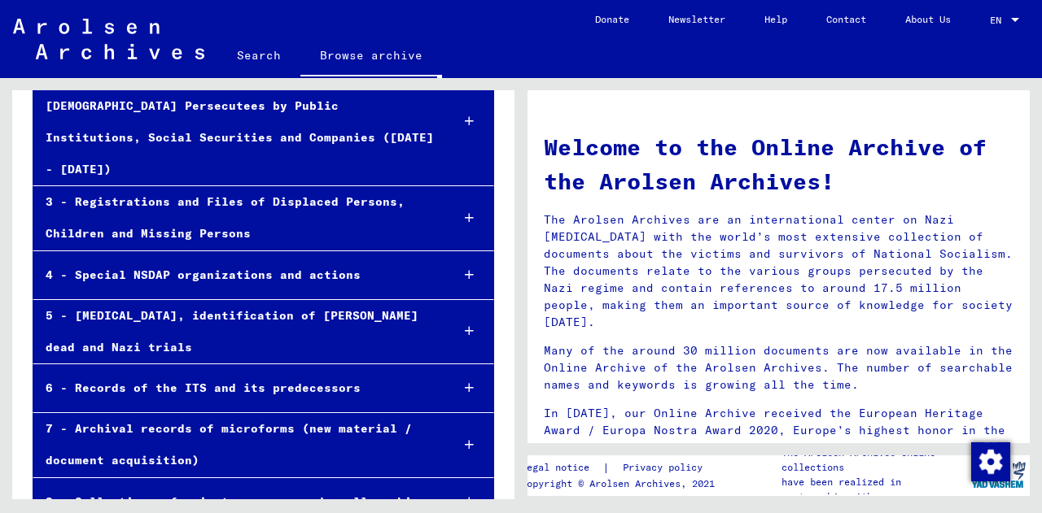
click at [445, 308] on div at bounding box center [469, 332] width 48 height 48
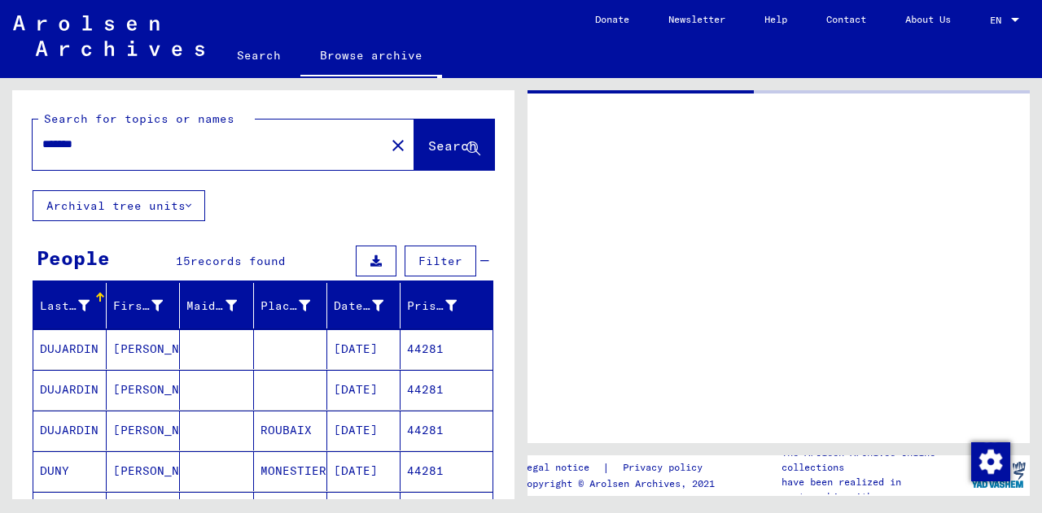
type input "*****"
